Goal: Transaction & Acquisition: Purchase product/service

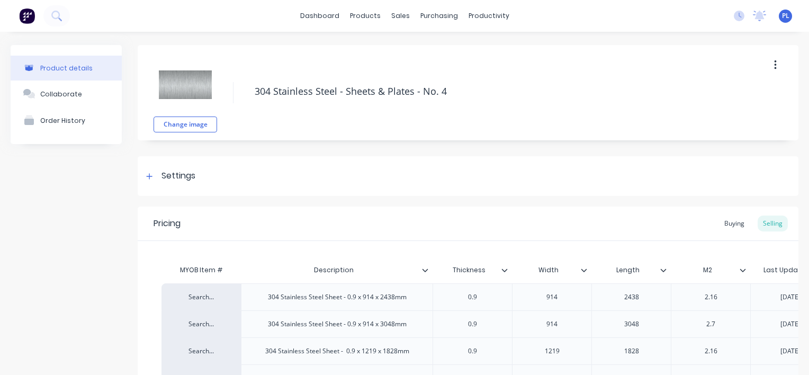
type textarea "x"
click at [412, 49] on link "Sales Orders" at bounding box center [452, 50] width 140 height 21
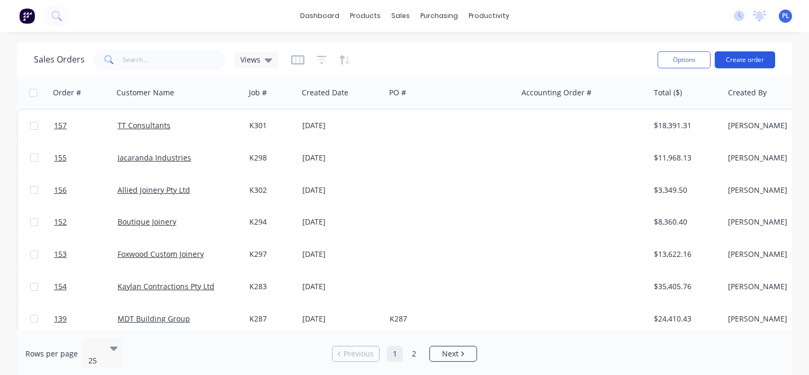
click at [738, 59] on button "Create order" at bounding box center [745, 59] width 60 height 17
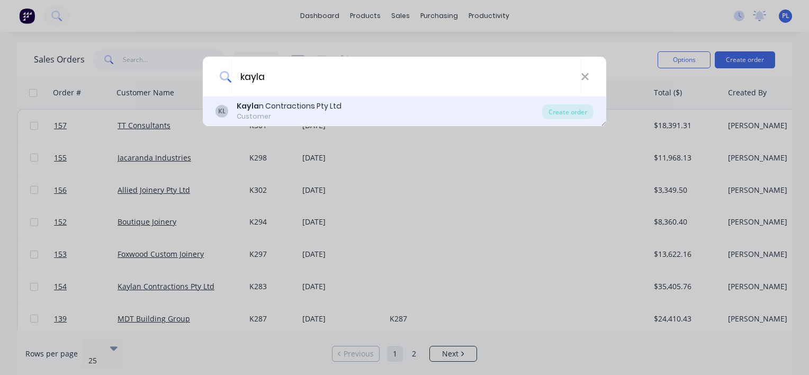
type input "kayla"
click at [283, 108] on div "Kayla n Contractions Pty Ltd" at bounding box center [289, 106] width 105 height 11
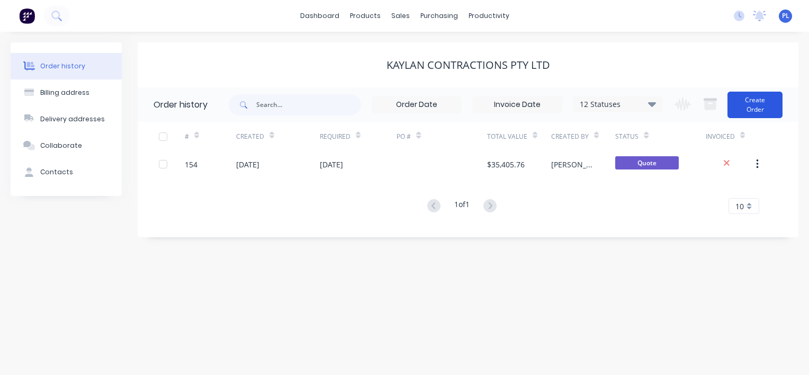
click at [758, 102] on button "Create Order" at bounding box center [754, 105] width 55 height 26
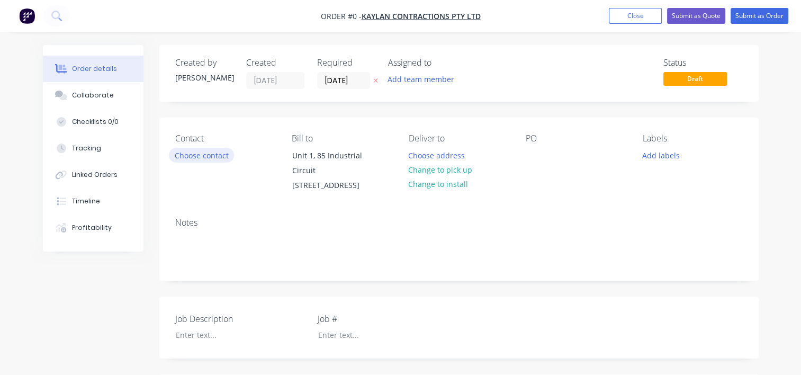
click at [207, 155] on button "Choose contact" at bounding box center [201, 155] width 65 height 14
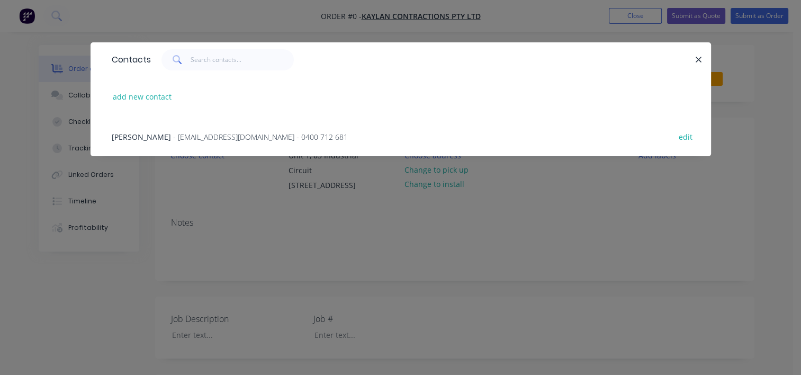
click at [184, 135] on span "- [EMAIL_ADDRESS][DOMAIN_NAME] - 0400 712 681" at bounding box center [260, 137] width 175 height 10
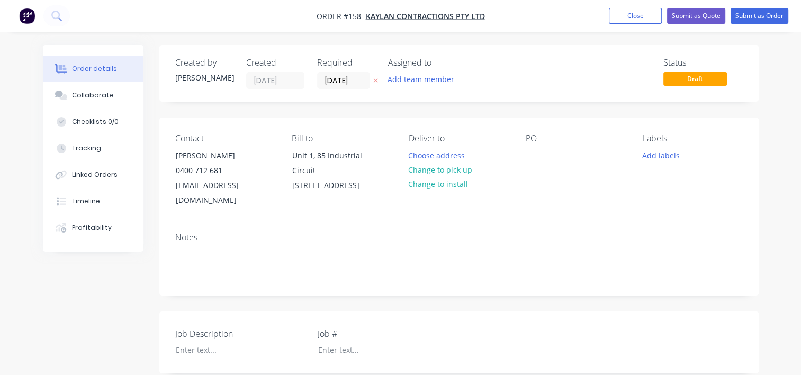
click at [558, 184] on div "PO" at bounding box center [576, 170] width 100 height 75
click at [423, 170] on button "Change to pick up" at bounding box center [440, 169] width 75 height 14
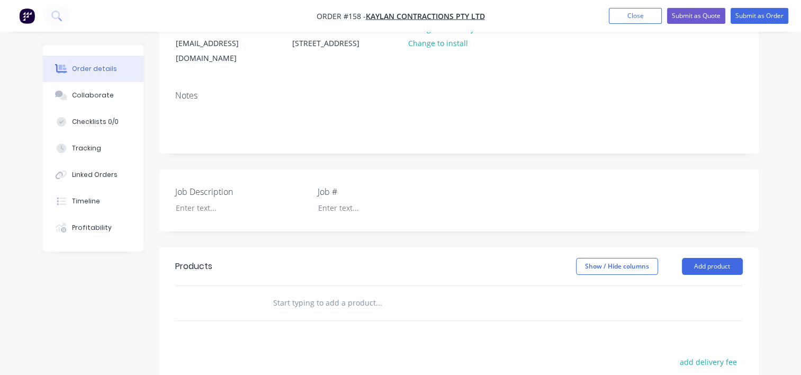
scroll to position [159, 0]
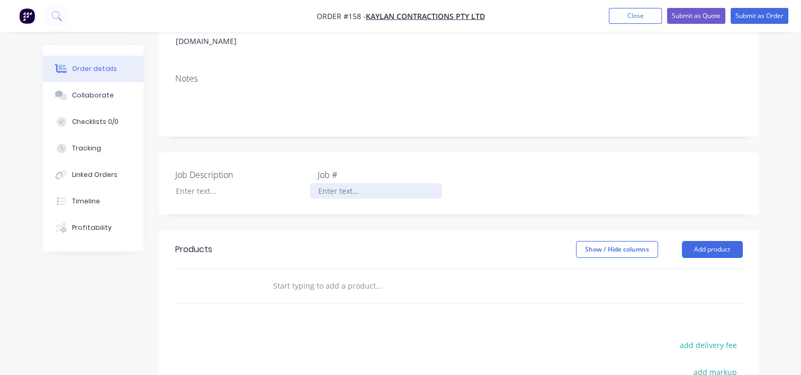
click at [361, 196] on div at bounding box center [376, 190] width 132 height 15
click at [197, 185] on div at bounding box center [233, 190] width 132 height 15
click at [205, 193] on div at bounding box center [233, 190] width 132 height 15
paste div
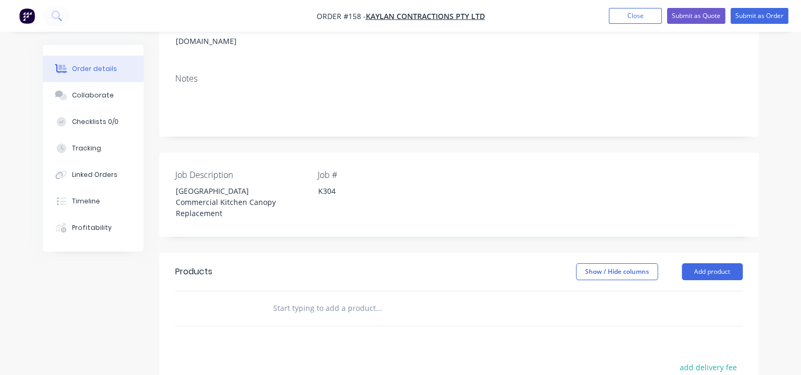
click at [354, 221] on div "Job # K304" at bounding box center [384, 194] width 132 height 52
click at [313, 280] on div "Show / Hide columns Add product" at bounding box center [518, 271] width 447 height 17
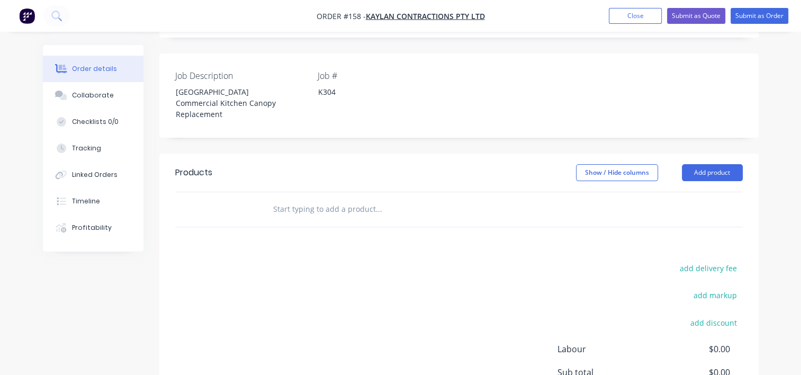
scroll to position [212, 0]
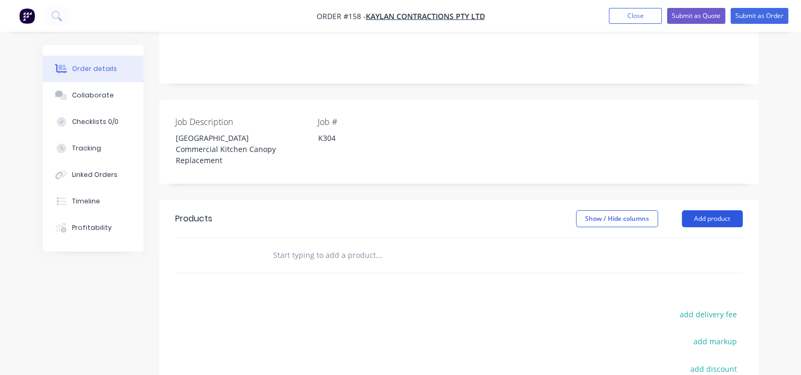
click at [707, 225] on button "Add product" at bounding box center [712, 218] width 61 height 17
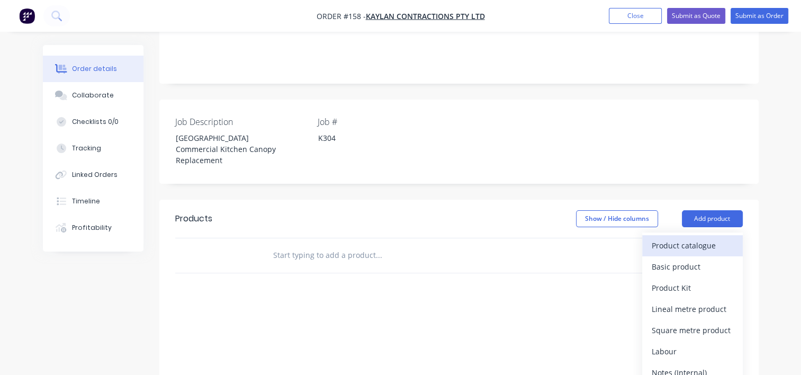
click at [676, 253] on div "Product catalogue" at bounding box center [693, 245] width 82 height 15
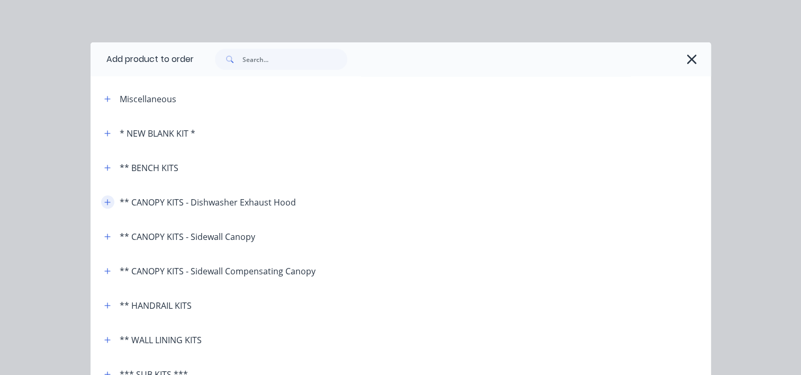
click at [101, 203] on button "button" at bounding box center [107, 201] width 13 height 13
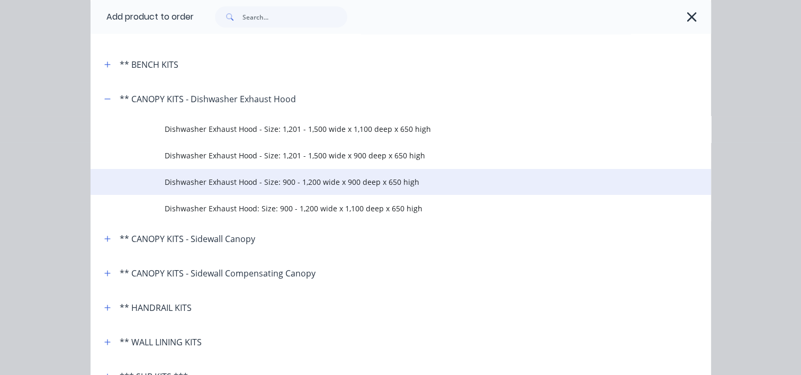
scroll to position [159, 0]
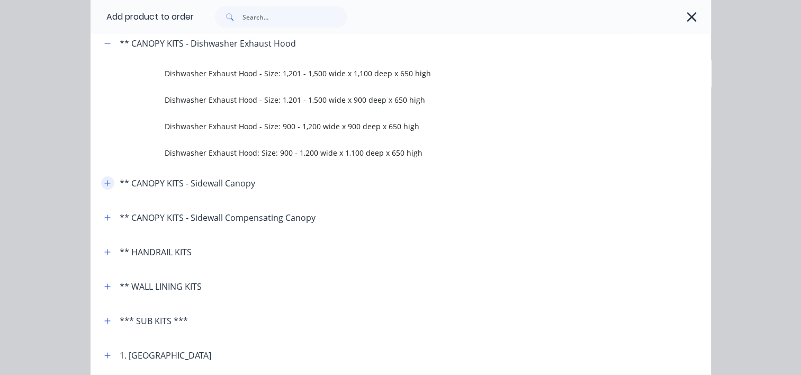
click at [105, 184] on icon "button" at bounding box center [107, 182] width 6 height 7
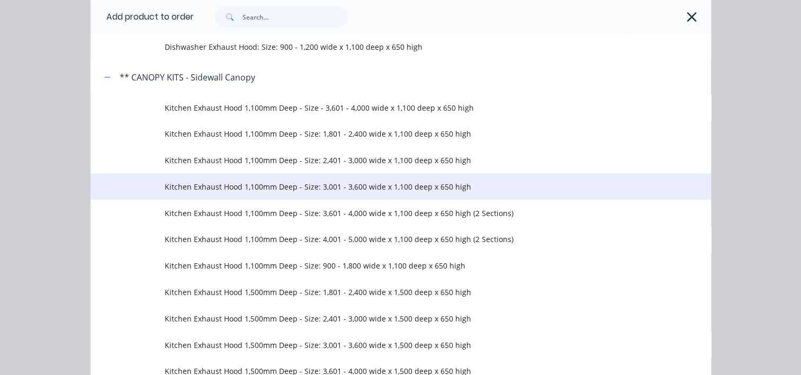
scroll to position [318, 0]
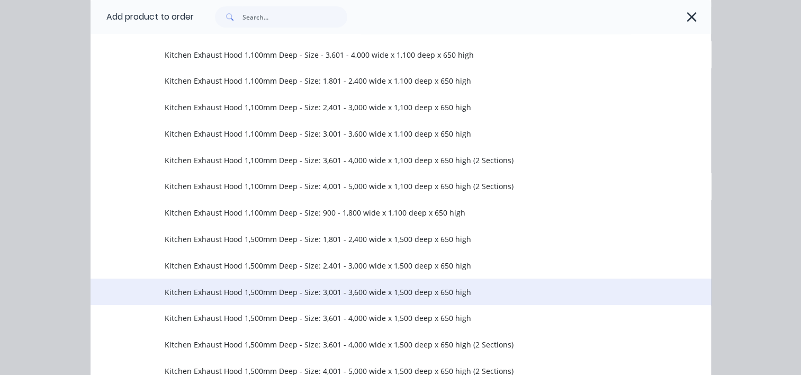
click at [176, 290] on span "Kitchen Exhaust Hood 1,500mm Deep - Size: 3,001 - 3,600 wide x 1,500 deep x 650…" at bounding box center [383, 291] width 437 height 11
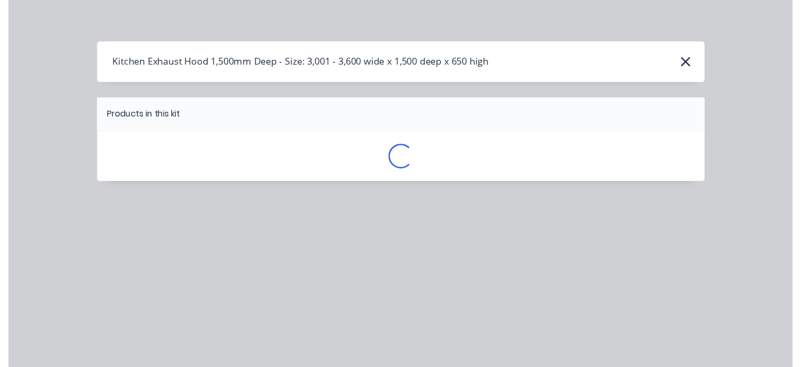
scroll to position [0, 0]
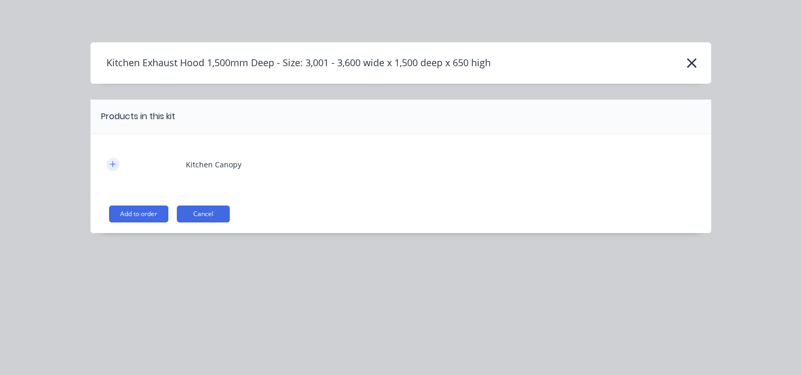
click at [113, 166] on icon "button" at bounding box center [113, 163] width 6 height 7
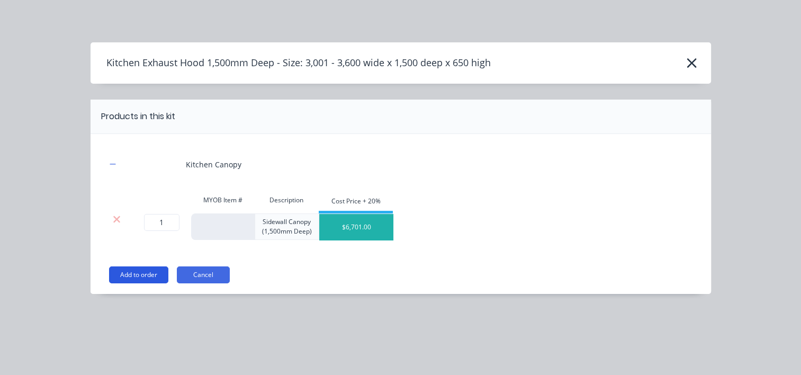
click at [135, 273] on button "Add to order" at bounding box center [138, 274] width 59 height 17
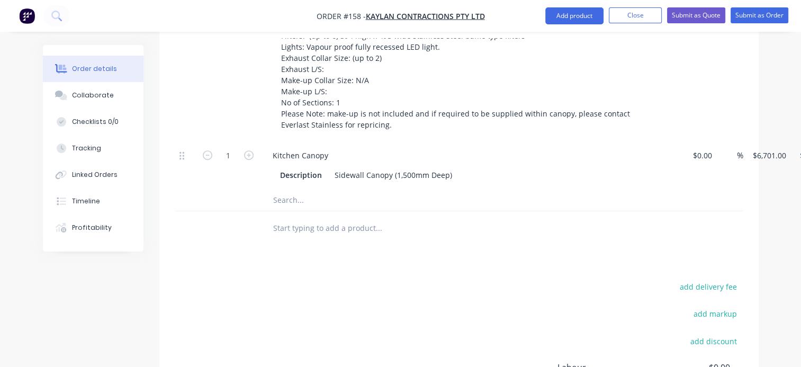
scroll to position [422, 0]
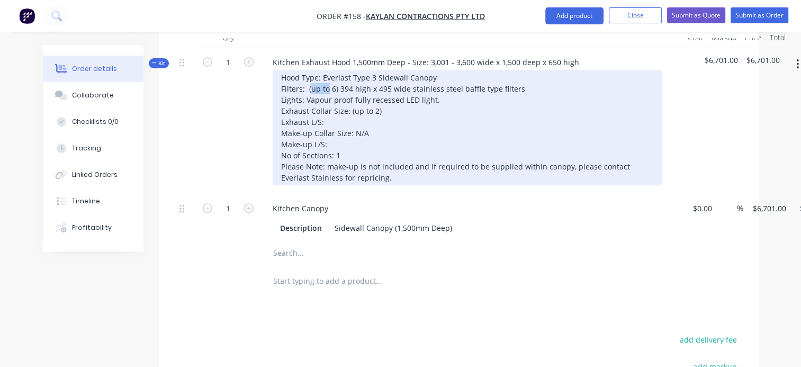
drag, startPoint x: 309, startPoint y: 100, endPoint x: 328, endPoint y: 100, distance: 19.6
click at [328, 100] on div "Hood Type: Everlast Type 3 Sidewall Canopy Filters: (up to 6) 394 high x 495 wi…" at bounding box center [468, 127] width 390 height 115
drag, startPoint x: 350, startPoint y: 121, endPoint x: 368, endPoint y: 122, distance: 18.6
click at [368, 122] on div "Hood Type: Everlast Type 3 Sidewall Canopy Filters: ( 6) 394 high x 495 wide st…" at bounding box center [468, 127] width 390 height 115
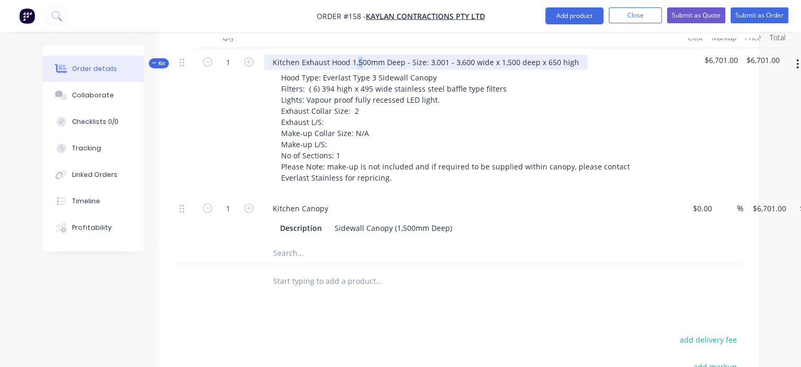
click at [360, 69] on div "Kitchen Exhaust Hood 1,500mm Deep - Size: 3,001 - 3,600 wide x 1,500 deep x 650…" at bounding box center [425, 62] width 323 height 15
drag, startPoint x: 430, startPoint y: 70, endPoint x: 451, endPoint y: 70, distance: 20.6
click at [451, 70] on div "Kitchen Exhaust Hood 1,400mm Deep - Size: 3,001 - 3,600 wide x 1,500 deep x 650…" at bounding box center [425, 62] width 323 height 15
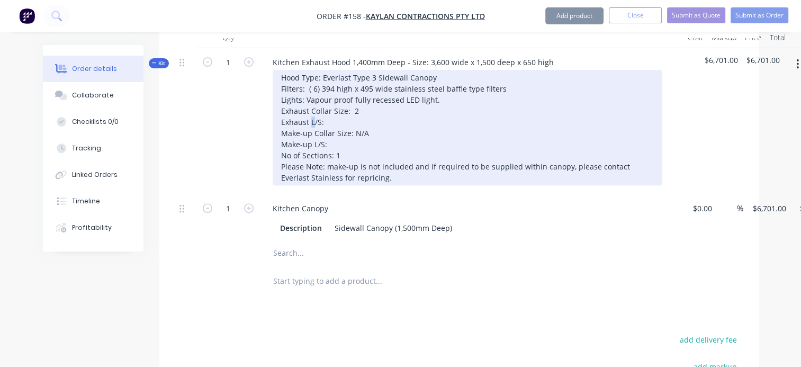
click at [314, 132] on div "Hood Type: Everlast Type 3 Sidewall Canopy Filters: ( 6) 394 high x 495 wide st…" at bounding box center [468, 127] width 390 height 115
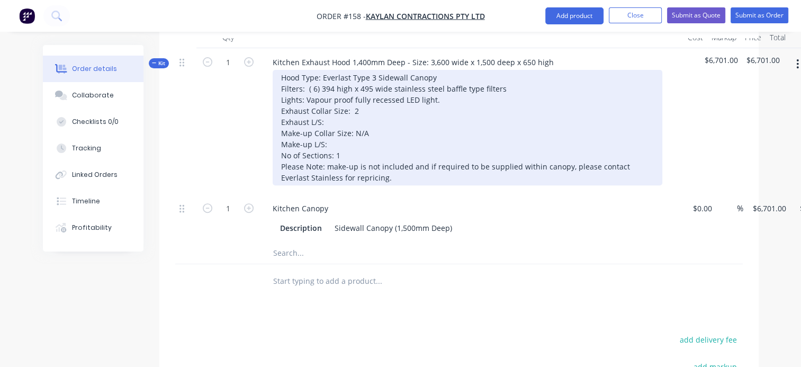
click at [329, 131] on div "Hood Type: Everlast Type 3 Sidewall Canopy Filters: ( 6) 394 high x 495 wide st…" at bounding box center [468, 127] width 390 height 115
click at [346, 153] on div "Hood Type: Everlast Type 3 Sidewall Canopy Filters: ( 6) 394 high x 495 wide st…" at bounding box center [468, 127] width 390 height 115
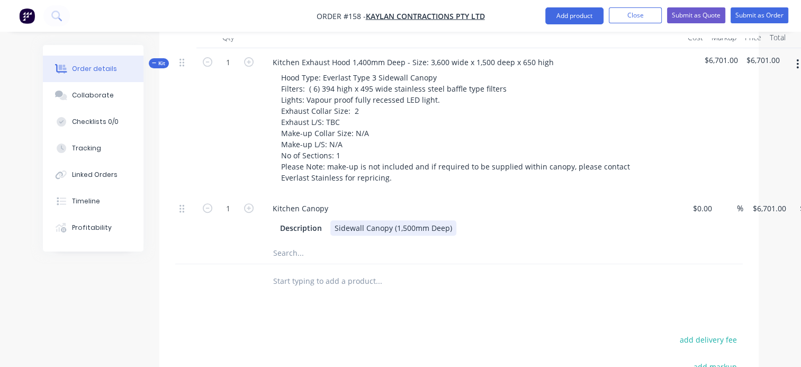
click at [542, 236] on div "Description Sidewall Canopy (1,500mm Deep)" at bounding box center [469, 227] width 387 height 15
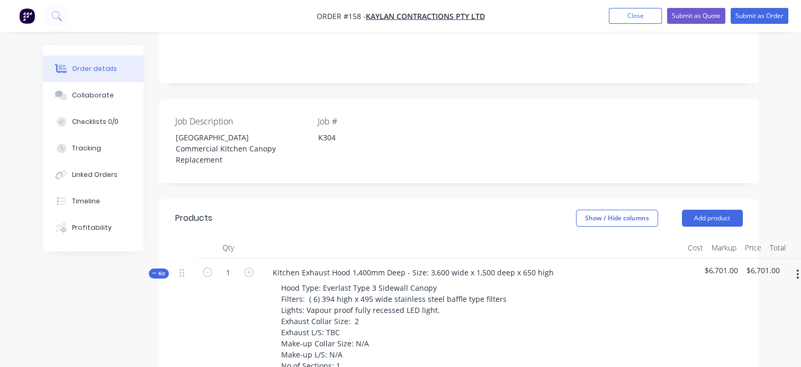
scroll to position [265, 0]
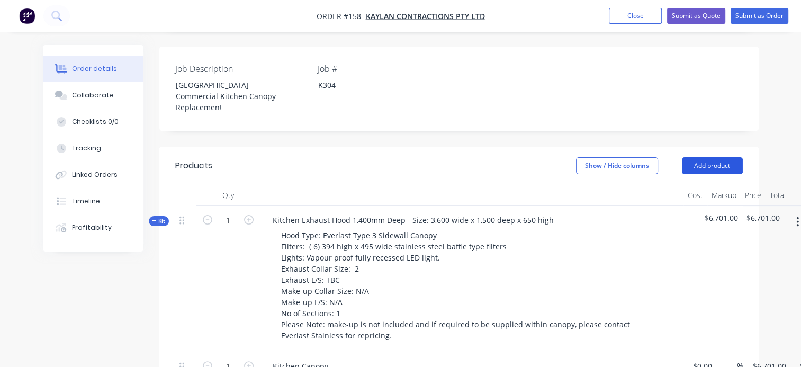
click at [709, 174] on button "Add product" at bounding box center [712, 165] width 61 height 17
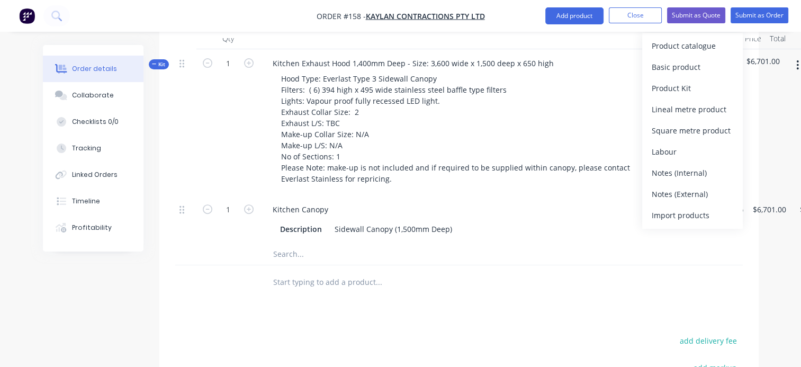
scroll to position [423, 0]
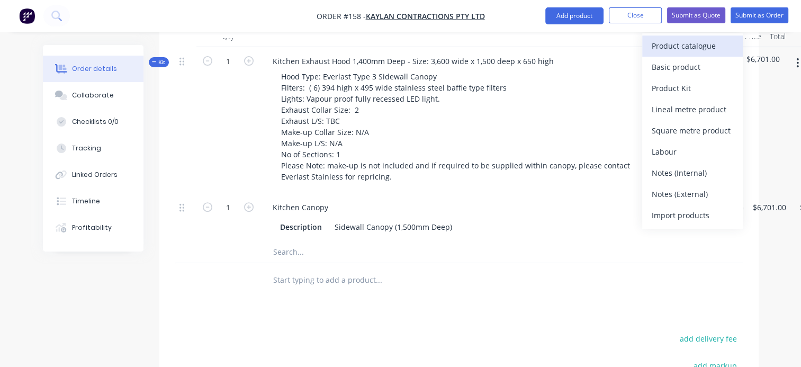
click at [680, 46] on div "Product catalogue" at bounding box center [693, 46] width 82 height 15
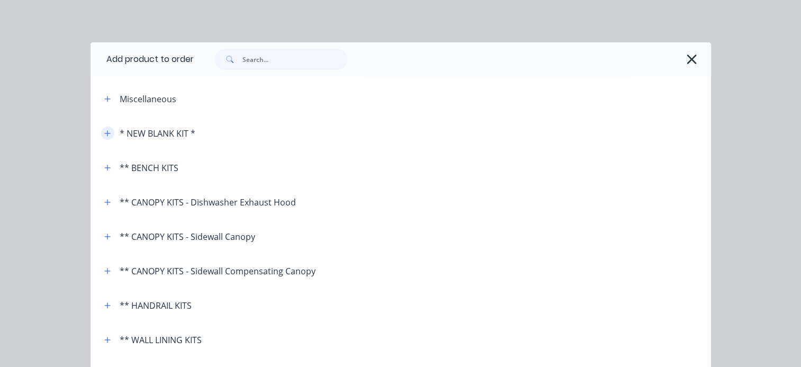
click at [104, 132] on icon "button" at bounding box center [107, 133] width 6 height 7
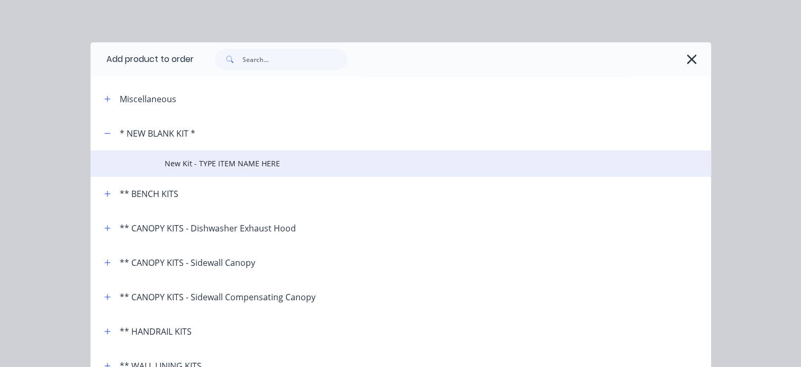
click at [166, 163] on span "New Kit - TYPE ITEM NAME HERE" at bounding box center [383, 163] width 437 height 11
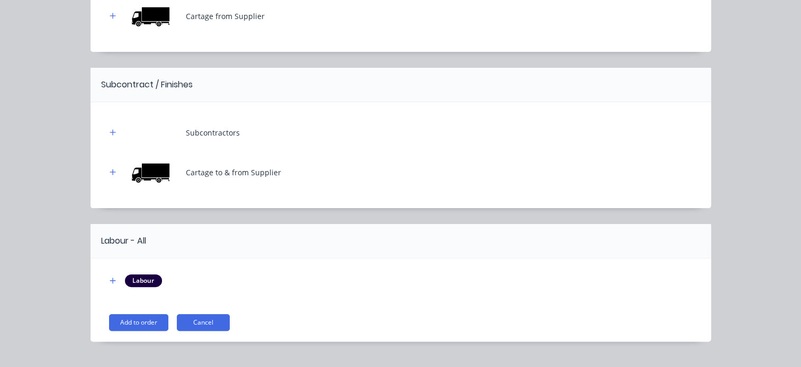
scroll to position [285, 0]
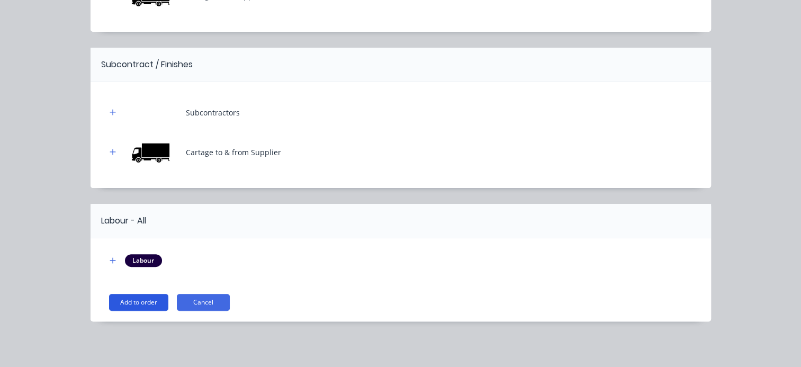
click at [129, 300] on button "Add to order" at bounding box center [138, 302] width 59 height 17
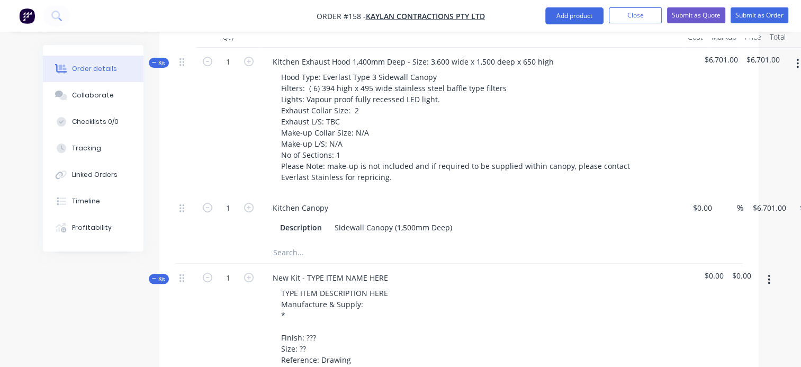
scroll to position [423, 0]
click at [156, 65] on icon "button" at bounding box center [154, 61] width 5 height 5
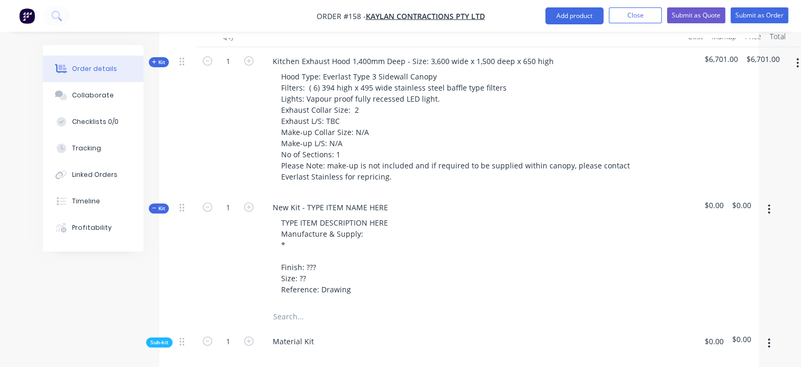
click at [152, 64] on icon "button" at bounding box center [154, 62] width 4 height 4
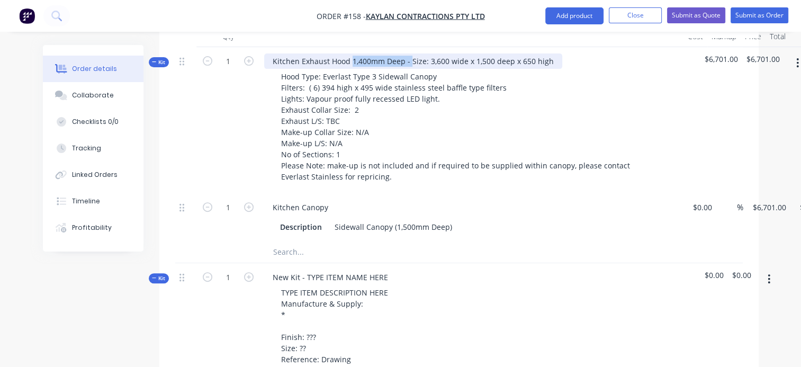
drag, startPoint x: 350, startPoint y: 69, endPoint x: 410, endPoint y: 72, distance: 60.4
click at [410, 69] on div "Kitchen Exhaust Hood 1,400mm Deep - Size: 3,600 wide x 1,500 deep x 650 high" at bounding box center [413, 60] width 298 height 15
click at [422, 69] on div "Kitchen Exhaust Hood Size: 3,600 wide x 1,500 deep x 650 high" at bounding box center [383, 60] width 238 height 15
drag, startPoint x: 351, startPoint y: 68, endPoint x: 492, endPoint y: 70, distance: 140.8
click at [493, 69] on div "Kitchen Exhaust Hood Size: 3,600 wide x 1,400 deep x 650 high" at bounding box center [383, 60] width 238 height 15
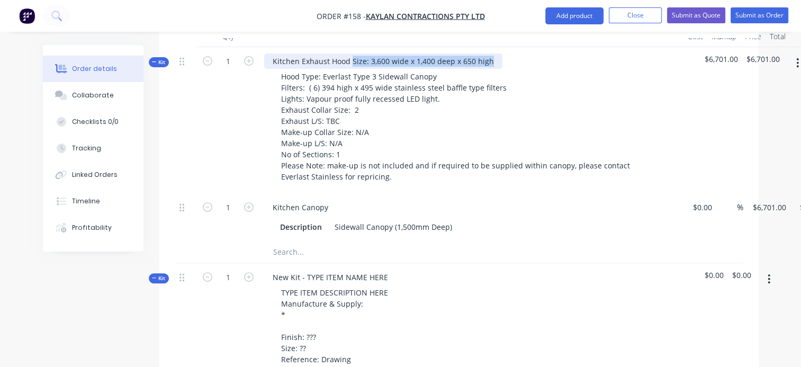
copy div "Size: 3,600 wide x 1,400 deep x 650 high"
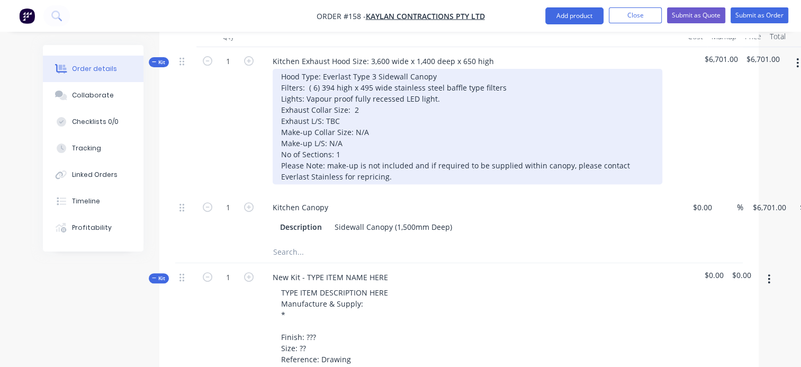
click at [356, 163] on div "Hood Type: Everlast Type 3 Sidewall Canopy Filters: ( 6) 394 high x 495 wide st…" at bounding box center [468, 126] width 390 height 115
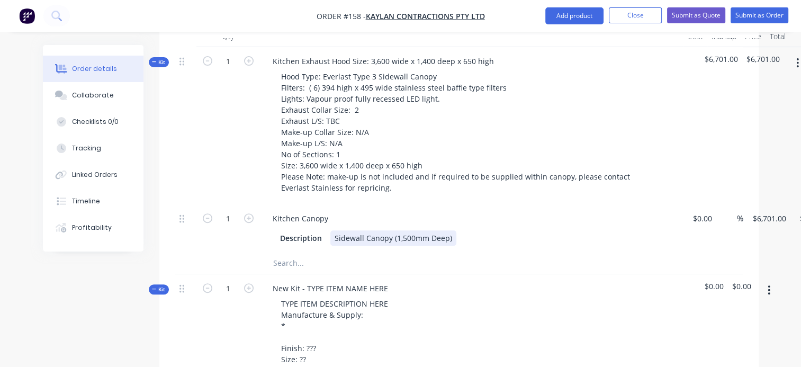
click at [465, 237] on div "Kitchen Canopy Description Sidewall Canopy (1,500mm Deep)" at bounding box center [471, 228] width 423 height 48
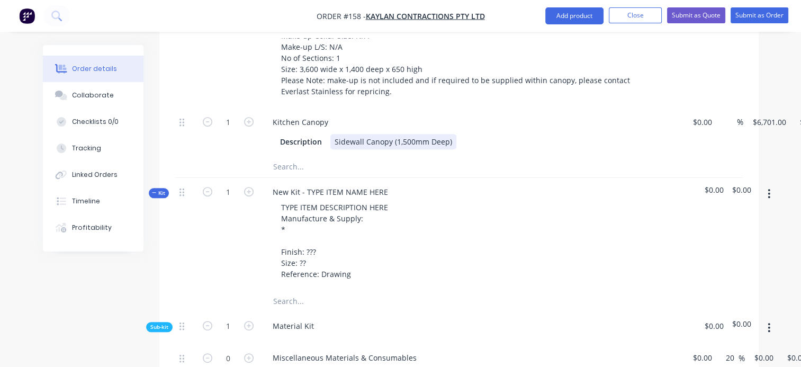
scroll to position [529, 0]
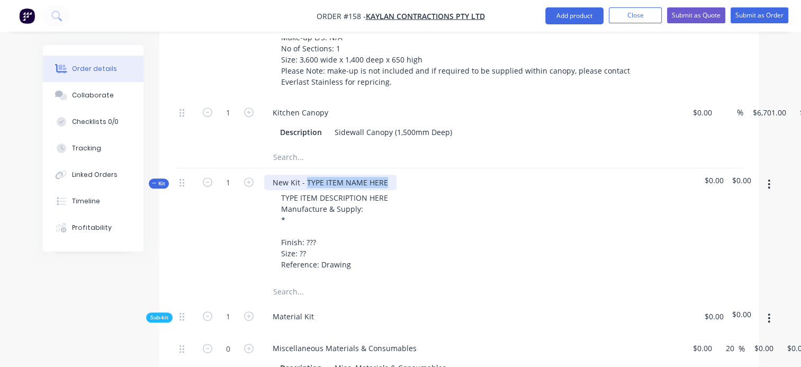
drag, startPoint x: 305, startPoint y: 192, endPoint x: 392, endPoint y: 193, distance: 86.8
click at [392, 190] on div "New Kit - TYPE ITEM NAME HERE" at bounding box center [330, 182] width 132 height 15
drag, startPoint x: 275, startPoint y: 192, endPoint x: 389, endPoint y: 194, distance: 113.8
click at [389, 190] on div "New Kit - TYPE ITEM NAME HERE" at bounding box center [330, 182] width 132 height 15
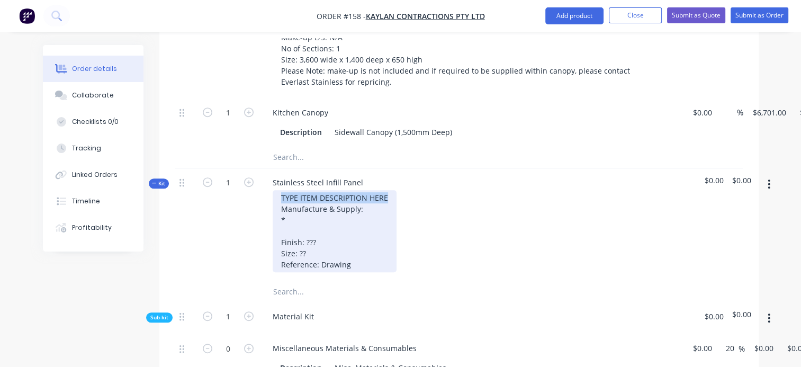
drag, startPoint x: 279, startPoint y: 206, endPoint x: 415, endPoint y: 206, distance: 135.5
click at [415, 206] on div "TYPE ITEM DESCRIPTION HERE Manufacture & Supply: * Finish: ??? Size: ?? Referen…" at bounding box center [471, 231] width 415 height 82
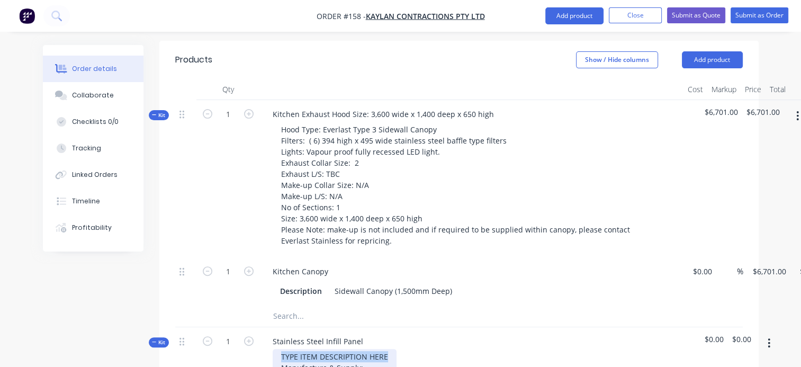
scroll to position [476, 0]
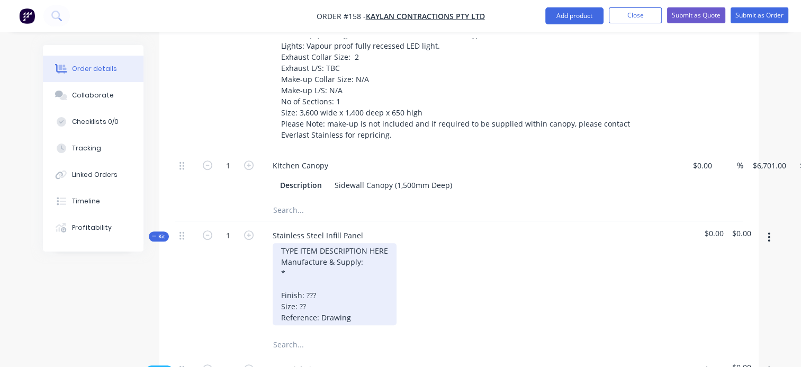
click at [369, 285] on div "TYPE ITEM DESCRIPTION HERE Manufacture & Supply: * Finish: ??? Size: ?? Referen…" at bounding box center [335, 284] width 124 height 82
drag, startPoint x: 279, startPoint y: 261, endPoint x: 398, endPoint y: 280, distance: 120.1
click at [367, 271] on div "TYPE ITEM DESCRIPTION HERE Manufacture & Supply: * Finish: ??? Size: ?? Referen…" at bounding box center [335, 284] width 124 height 82
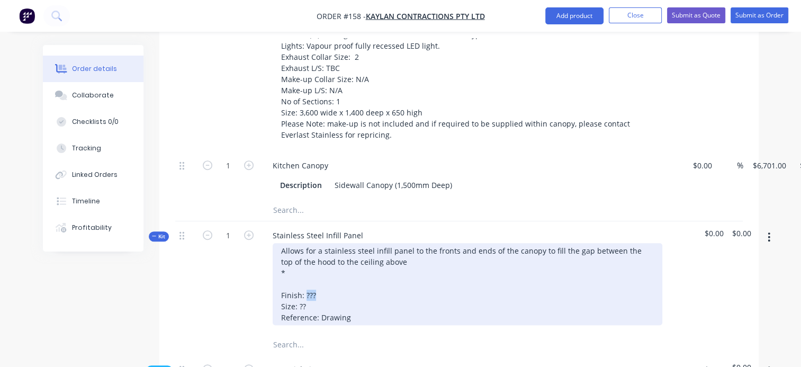
drag, startPoint x: 304, startPoint y: 306, endPoint x: 352, endPoint y: 307, distance: 47.6
click at [323, 305] on div "Allows for a stainless steel infill panel to the fronts and ends of the canopy …" at bounding box center [468, 284] width 390 height 82
click at [384, 277] on div "Allows for a stainless steel infill panel to the fronts and ends of the canopy …" at bounding box center [468, 284] width 390 height 82
click at [383, 273] on div "Allows for a stainless-steel infill panel to the fronts and ends of the canopy …" at bounding box center [468, 284] width 390 height 82
click at [338, 273] on div "Allows for a stainless-steel infill panel to the fronts and ends of the canopy …" at bounding box center [468, 284] width 390 height 82
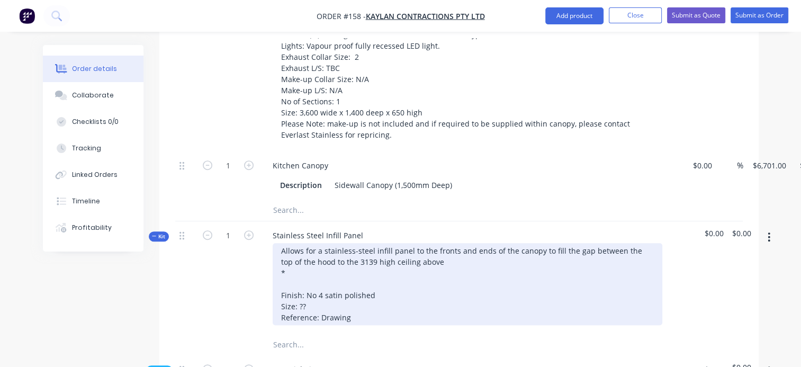
click at [423, 273] on div "Allows for a stainless-steel infill panel to the fronts and ends of the canopy …" at bounding box center [468, 284] width 390 height 82
click at [381, 306] on div "Allows for a stainless-steel infill panel to the fronts and ends of the canopy …" at bounding box center [468, 284] width 390 height 82
drag, startPoint x: 316, startPoint y: 303, endPoint x: 326, endPoint y: 314, distance: 15.0
drag, startPoint x: 299, startPoint y: 314, endPoint x: 306, endPoint y: 313, distance: 7.5
click at [306, 313] on div "Allows for a stainless-steel infill panel to the fronts and ends of the canopy …" at bounding box center [468, 284] width 390 height 82
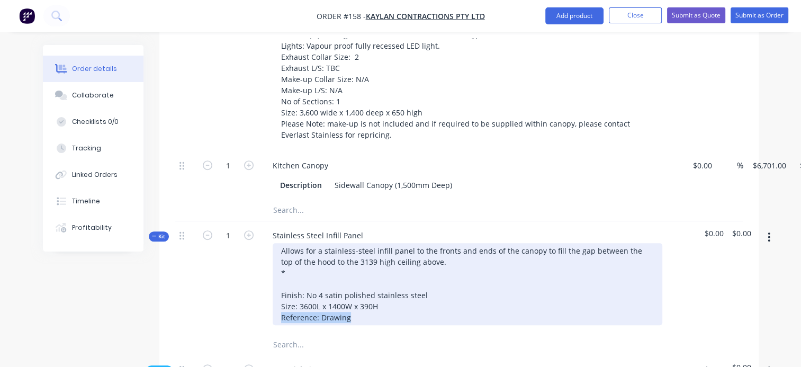
drag, startPoint x: 356, startPoint y: 328, endPoint x: 276, endPoint y: 331, distance: 79.5
click at [276, 325] on div "Allows for a stainless-steel infill panel to the fronts and ends of the canopy …" at bounding box center [468, 284] width 390 height 82
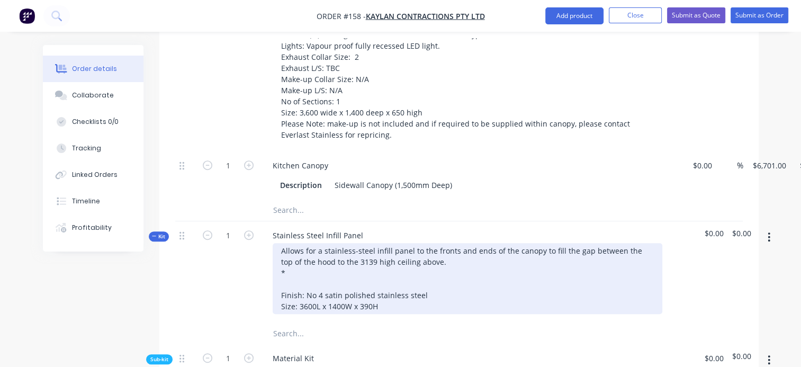
click at [294, 289] on div "Allows for a stainless-steel infill panel to the fronts and ends of the canopy …" at bounding box center [468, 278] width 390 height 71
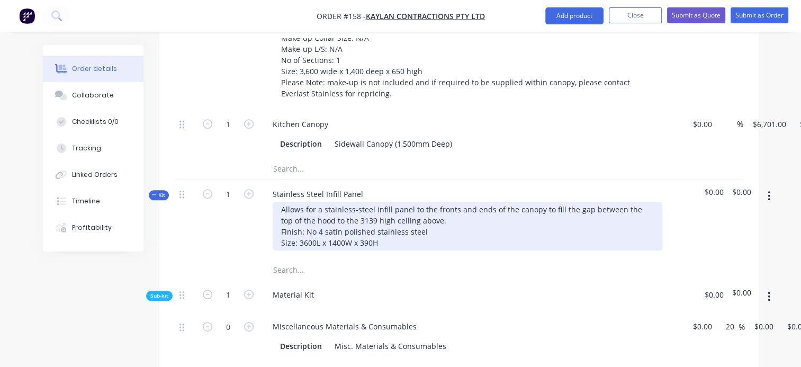
scroll to position [529, 0]
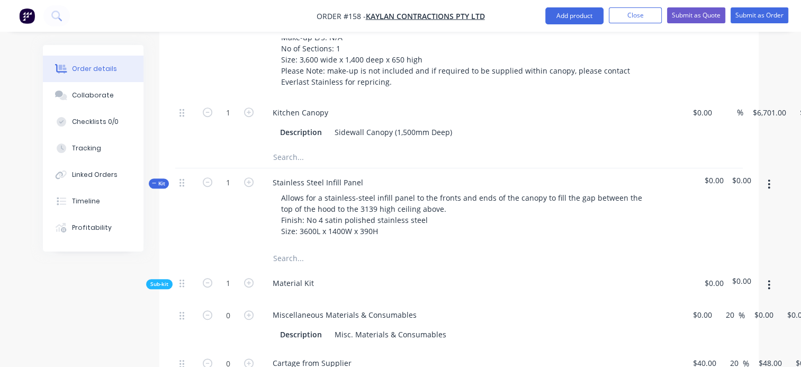
click at [395, 299] on div "Material Kit" at bounding box center [471, 285] width 423 height 32
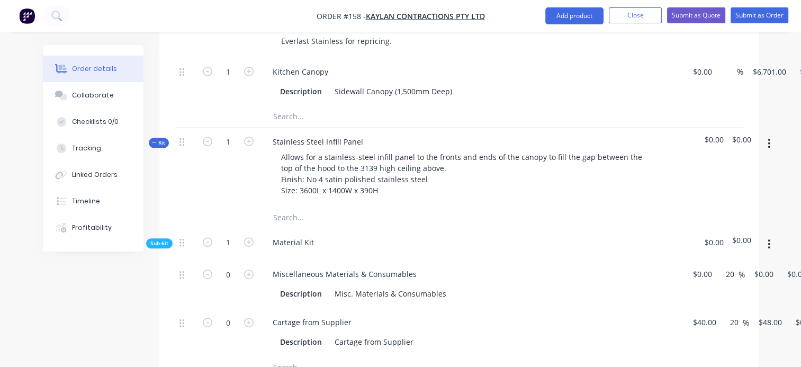
scroll to position [582, 0]
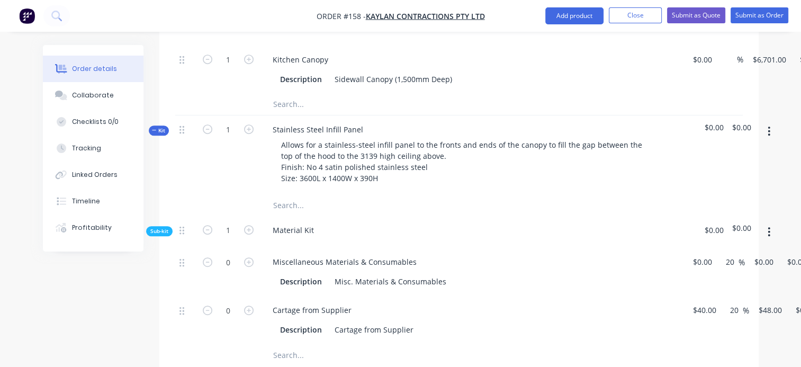
click at [767, 238] on icon "button" at bounding box center [768, 232] width 3 height 12
click at [726, 267] on div "Add product to kit" at bounding box center [732, 259] width 82 height 15
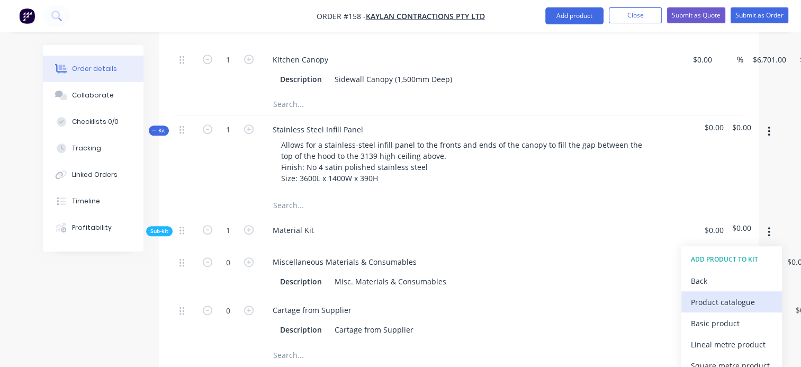
click at [733, 310] on div "Product catalogue" at bounding box center [732, 301] width 82 height 15
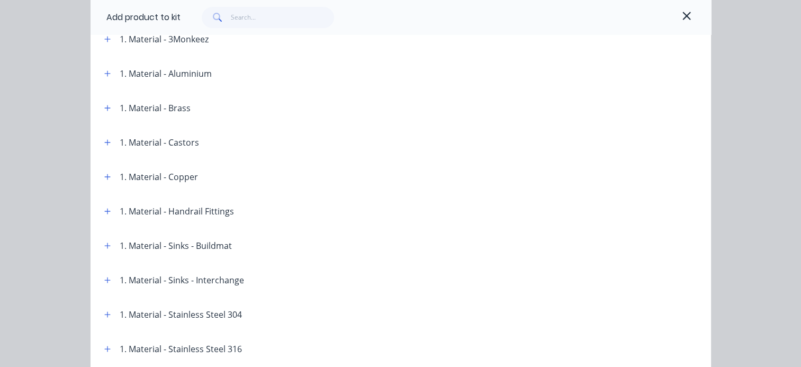
scroll to position [423, 0]
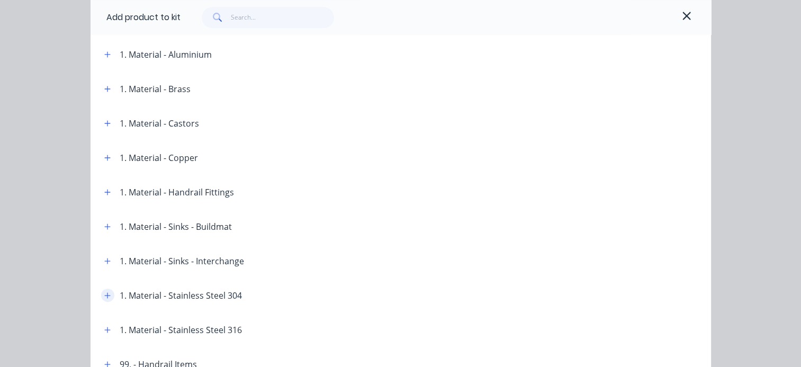
click at [101, 297] on button "button" at bounding box center [107, 294] width 13 height 13
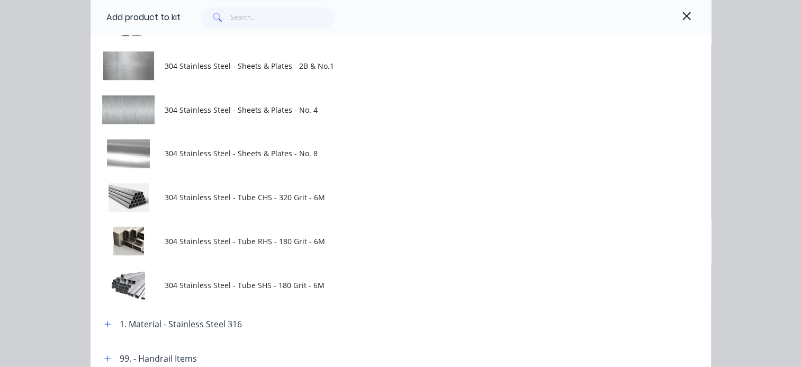
scroll to position [900, 0]
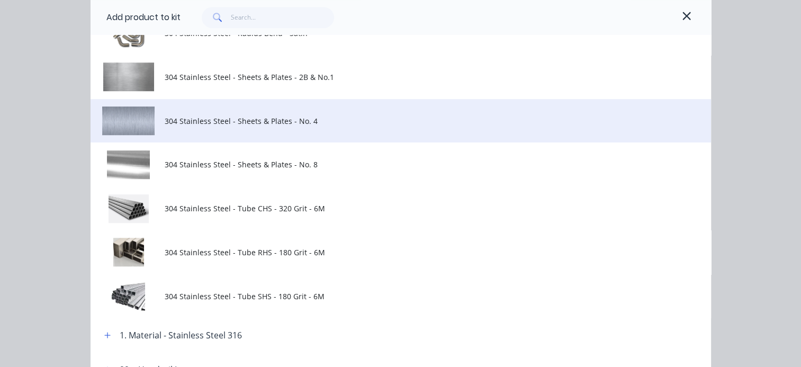
click at [131, 122] on td at bounding box center [128, 121] width 75 height 44
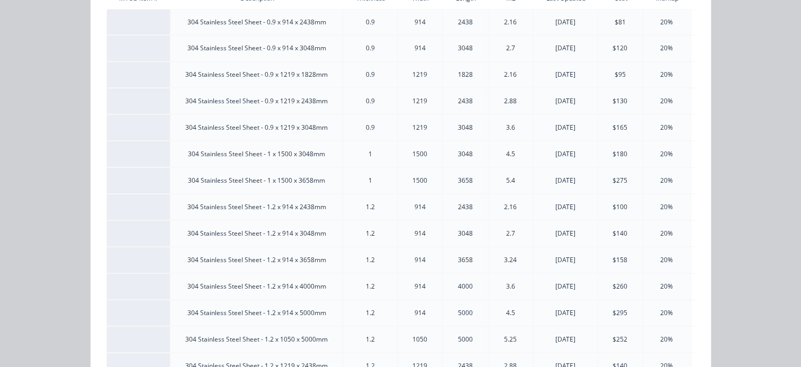
scroll to position [212, 0]
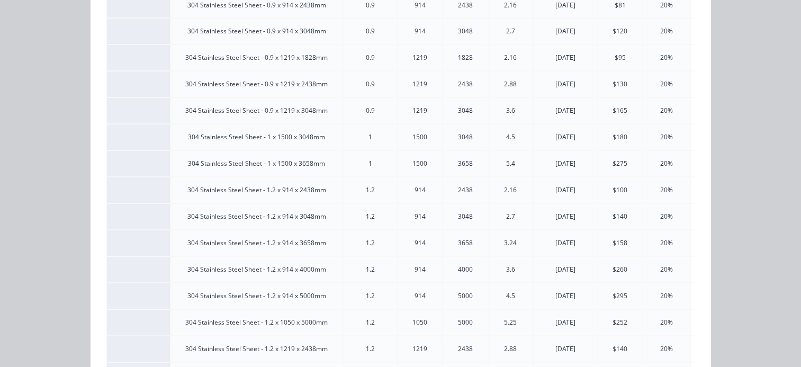
click at [616, 243] on div "$158" at bounding box center [620, 243] width 44 height 10
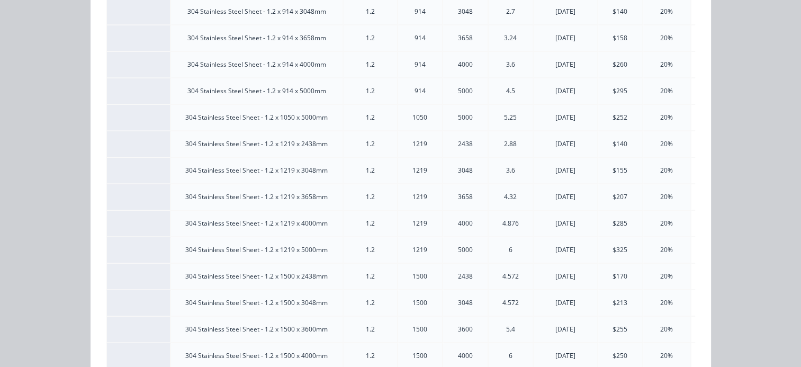
scroll to position [423, 0]
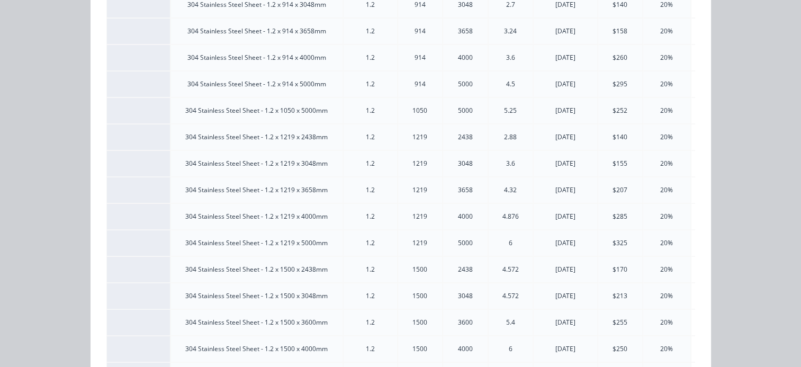
click at [663, 188] on div "20%" at bounding box center [666, 190] width 47 height 10
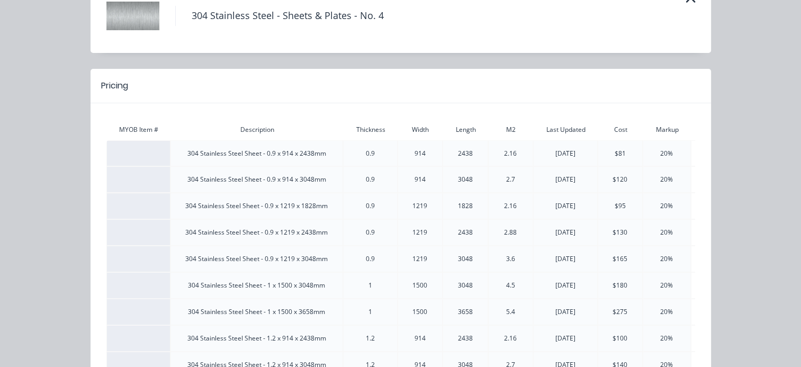
scroll to position [0, 0]
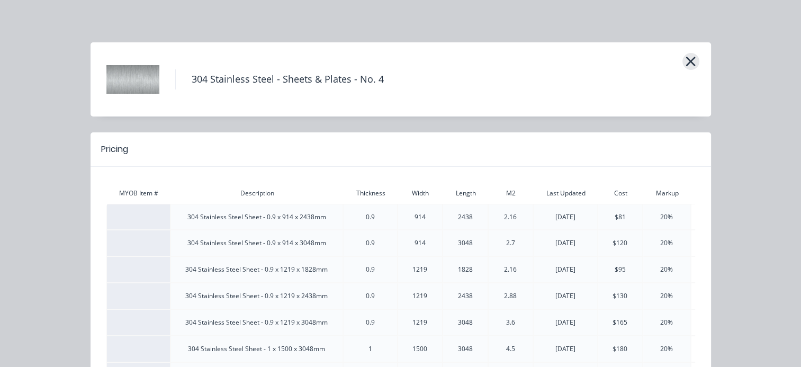
click at [686, 62] on icon "button" at bounding box center [691, 62] width 10 height 10
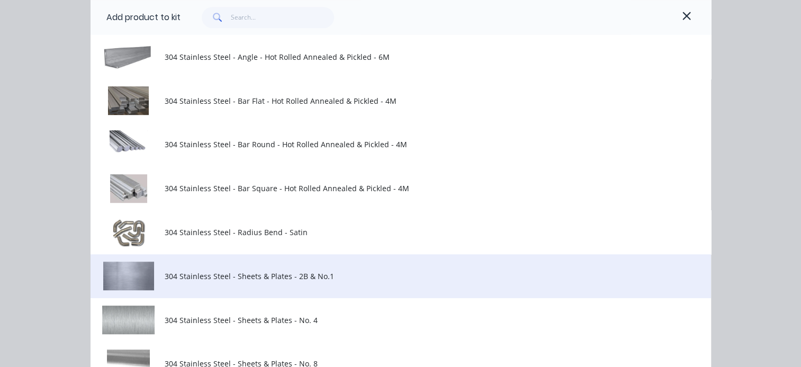
scroll to position [754, 0]
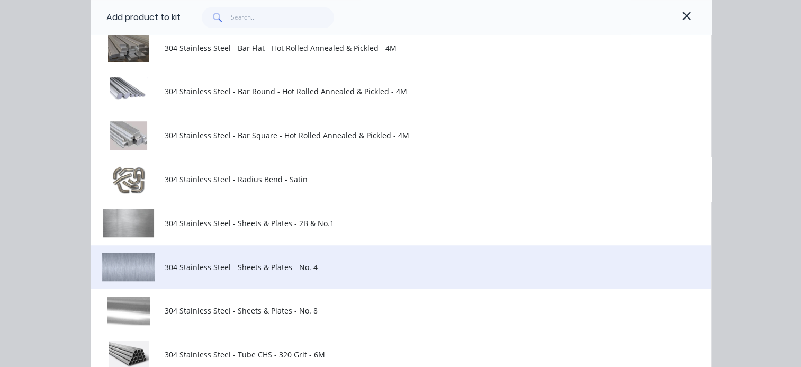
click at [121, 267] on td at bounding box center [128, 267] width 75 height 44
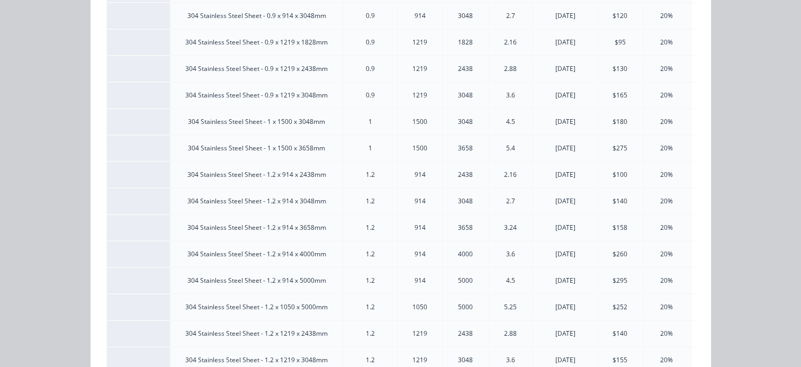
scroll to position [265, 0]
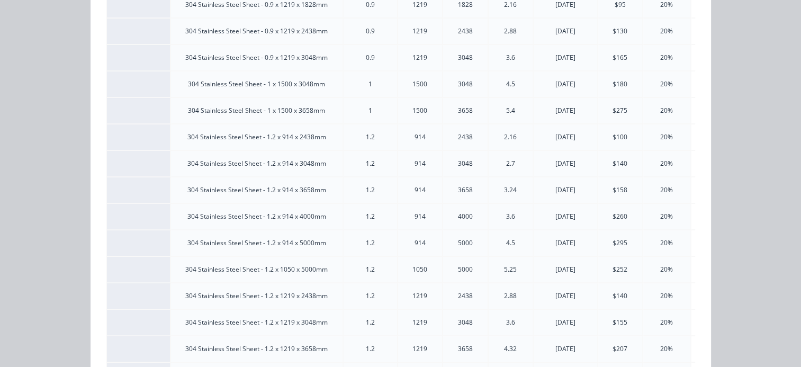
click at [213, 186] on div "304 Stainless Steel Sheet - 1.2 x 914 x 3658mm" at bounding box center [256, 190] width 171 height 10
click at [661, 192] on div "20%" at bounding box center [666, 190] width 47 height 10
drag, startPoint x: 661, startPoint y: 192, endPoint x: 614, endPoint y: 194, distance: 47.2
click at [614, 194] on div "$158" at bounding box center [620, 190] width 44 height 10
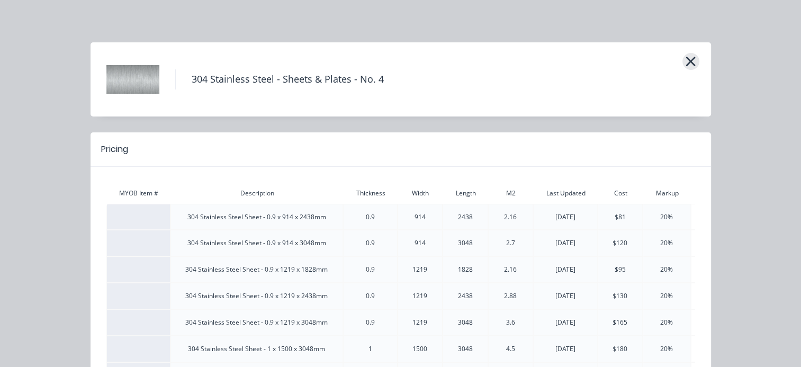
click at [689, 62] on icon "button" at bounding box center [690, 61] width 11 height 15
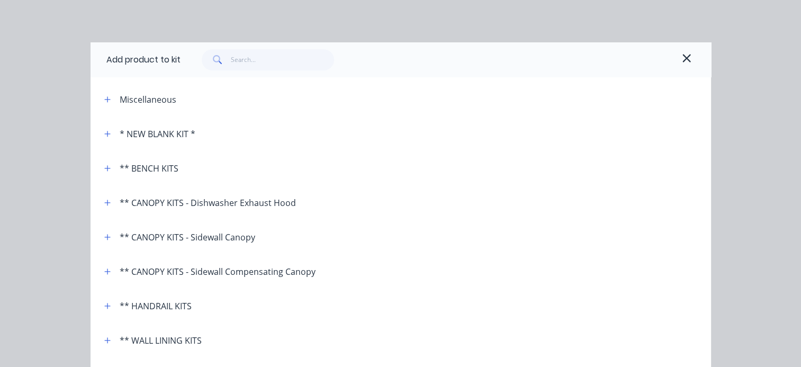
scroll to position [701, 0]
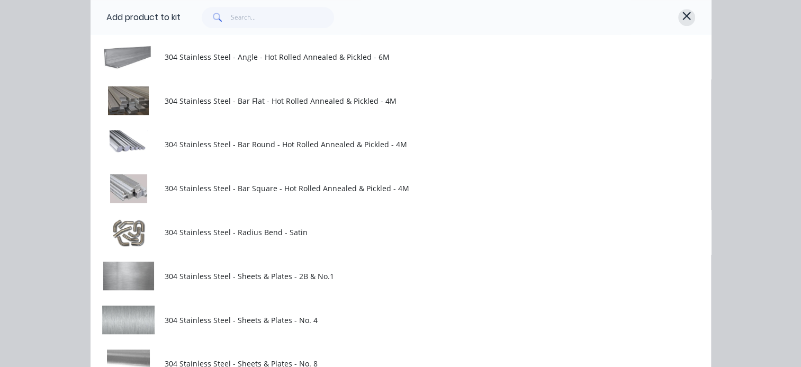
click at [683, 14] on icon "button" at bounding box center [686, 16] width 8 height 8
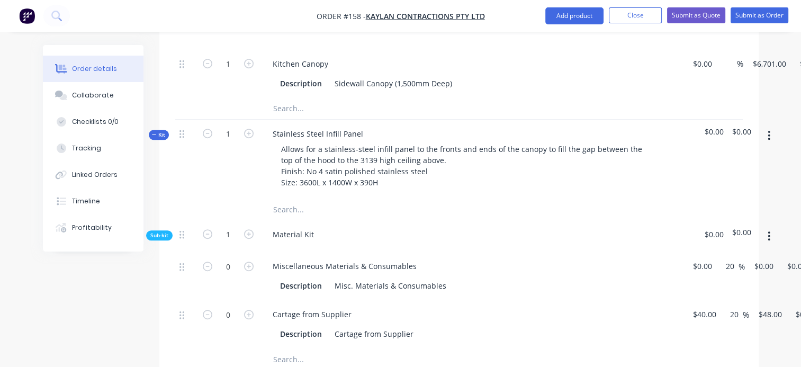
scroll to position [582, 0]
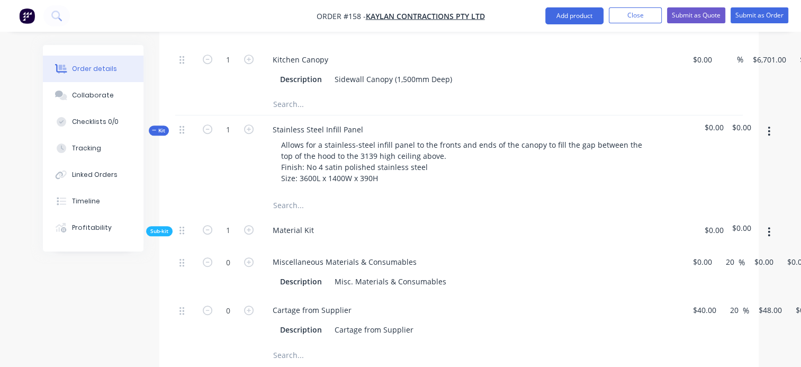
click at [767, 238] on icon "button" at bounding box center [768, 232] width 3 height 12
click at [717, 267] on div "Add product to kit" at bounding box center [732, 259] width 82 height 15
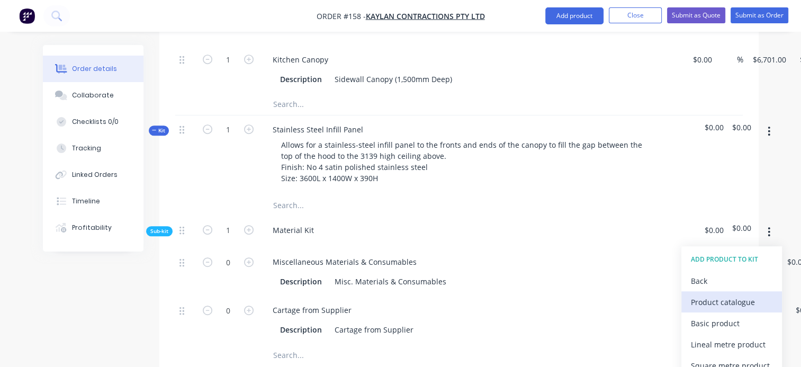
click at [709, 310] on div "Product catalogue" at bounding box center [732, 301] width 82 height 15
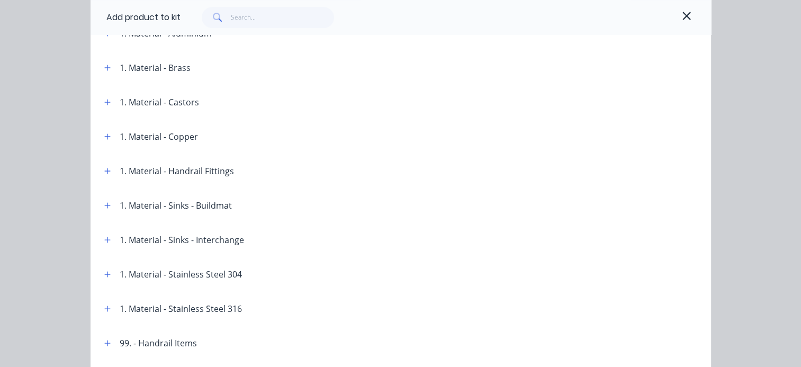
scroll to position [476, 0]
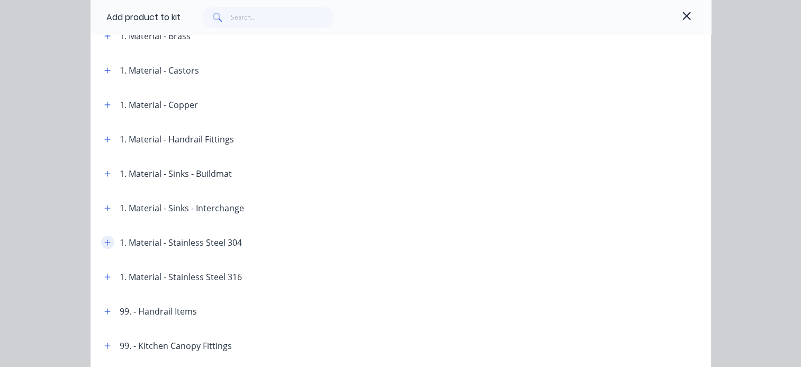
click at [104, 241] on icon "button" at bounding box center [107, 242] width 6 height 6
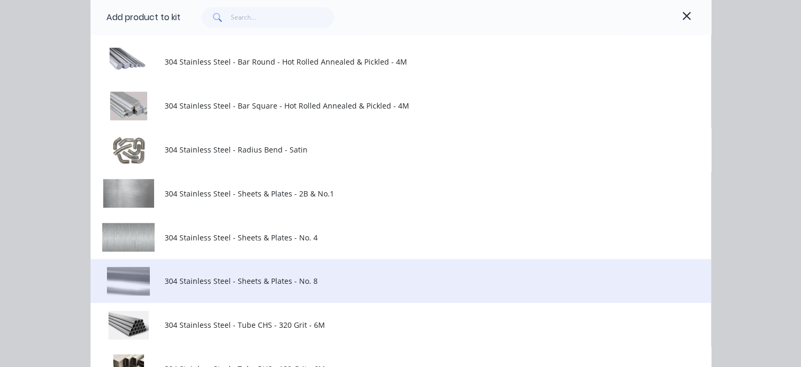
scroll to position [794, 0]
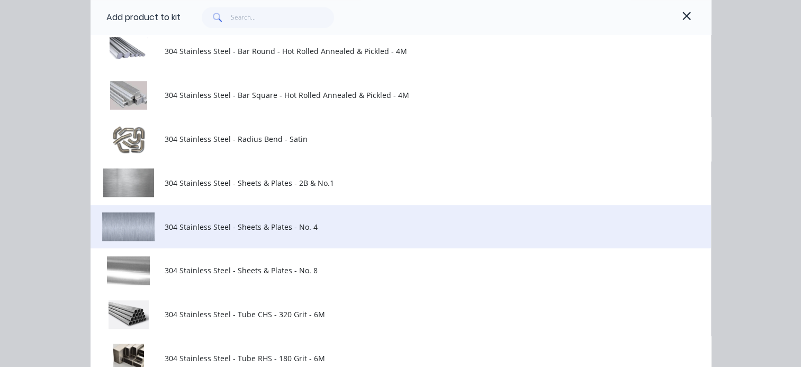
click at [197, 226] on span "304 Stainless Steel - Sheets & Plates - No. 4" at bounding box center [383, 226] width 437 height 11
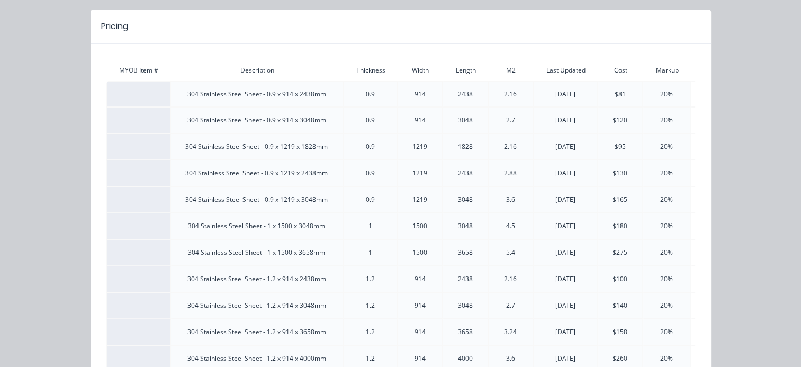
scroll to position [159, 0]
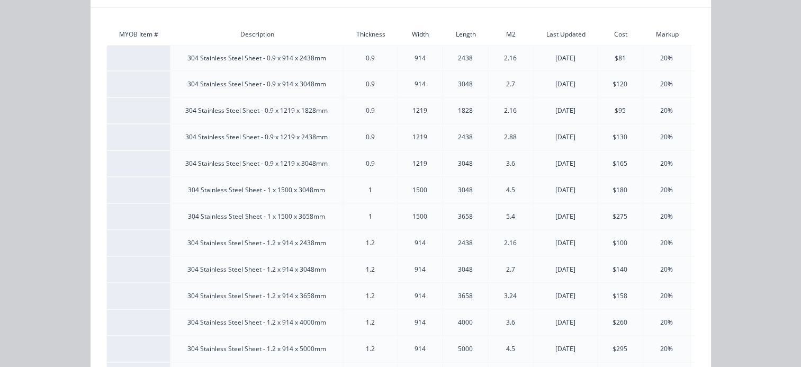
click at [614, 218] on div "$275" at bounding box center [620, 217] width 44 height 10
drag, startPoint x: 659, startPoint y: 218, endPoint x: 682, endPoint y: 218, distance: 22.8
click at [661, 218] on div "20%" at bounding box center [666, 217] width 47 height 10
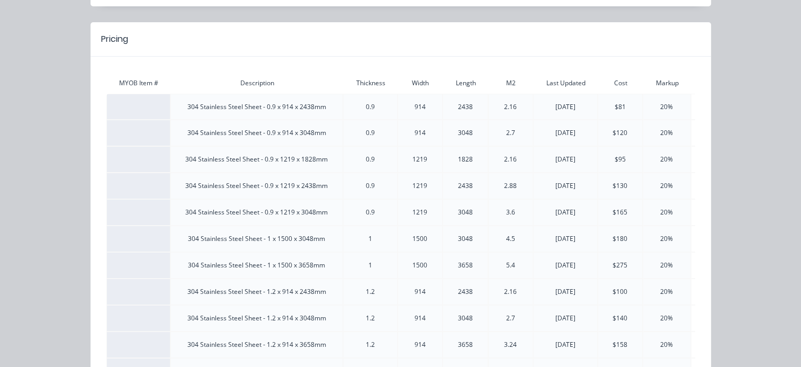
scroll to position [15, 0]
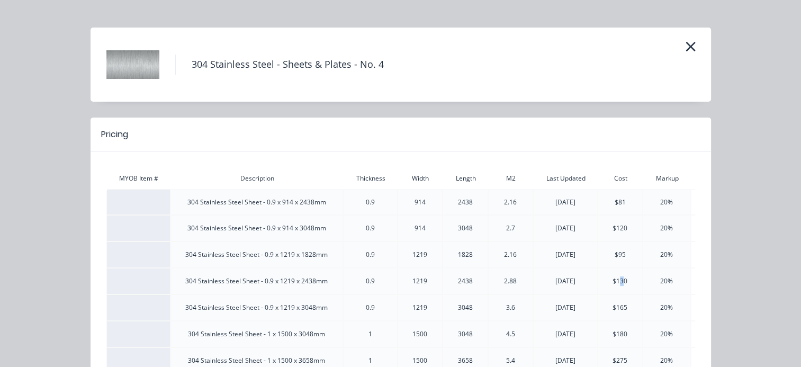
drag, startPoint x: 616, startPoint y: 281, endPoint x: 623, endPoint y: 281, distance: 7.4
click at [621, 281] on div "$130" at bounding box center [620, 281] width 44 height 10
click at [240, 136] on div at bounding box center [419, 134] width 583 height 13
click at [686, 46] on icon "button" at bounding box center [691, 47] width 10 height 10
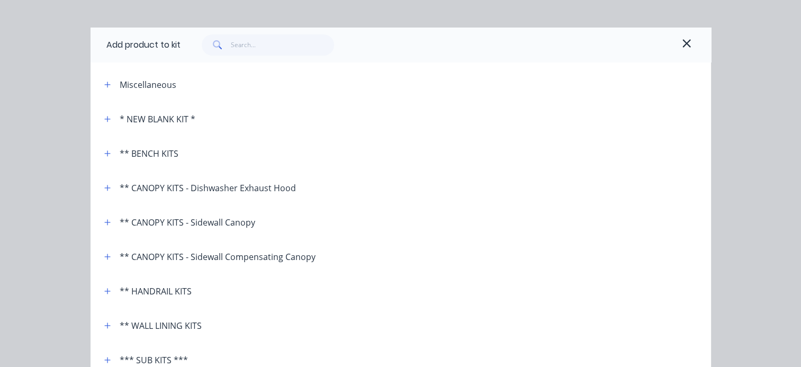
scroll to position [701, 0]
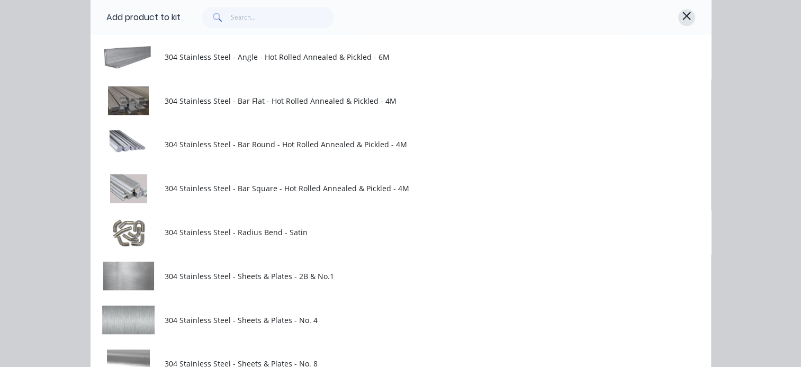
click at [685, 13] on icon "button" at bounding box center [687, 16] width 10 height 13
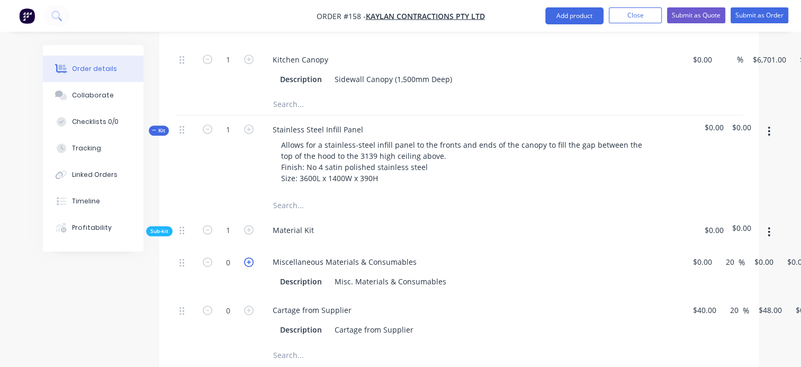
click at [244, 267] on icon "button" at bounding box center [249, 262] width 10 height 10
type input "1"
click at [694, 269] on input at bounding box center [704, 261] width 24 height 15
type input "$30.00"
type input "$36.00"
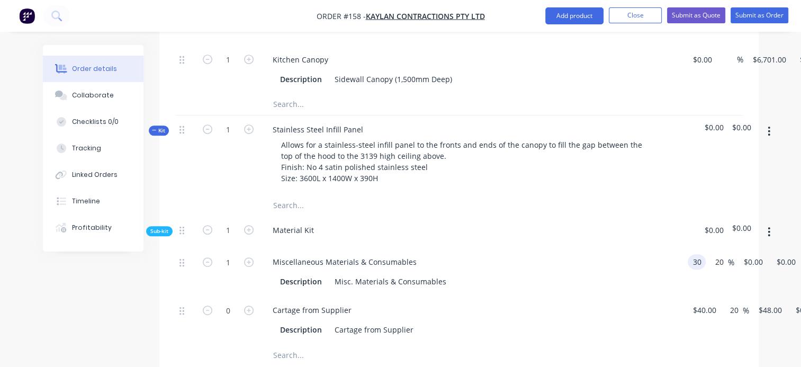
type input "$36.00"
drag, startPoint x: 441, startPoint y: 308, endPoint x: 462, endPoint y: 299, distance: 22.7
click at [442, 308] on div "Cartage from Supplier Description Cartage from Supplier" at bounding box center [471, 320] width 423 height 48
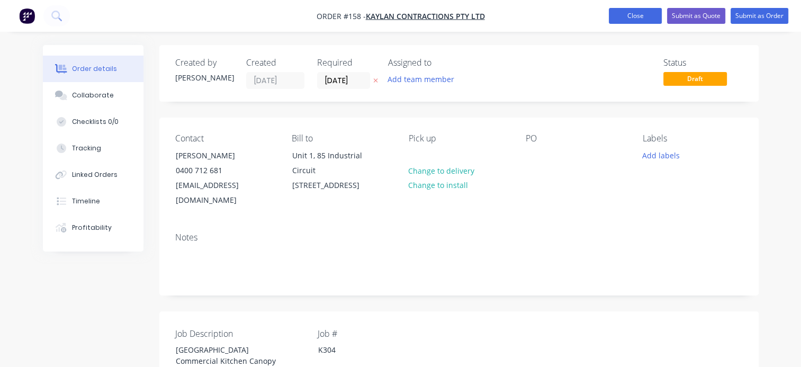
click at [625, 13] on button "Close" at bounding box center [635, 16] width 53 height 16
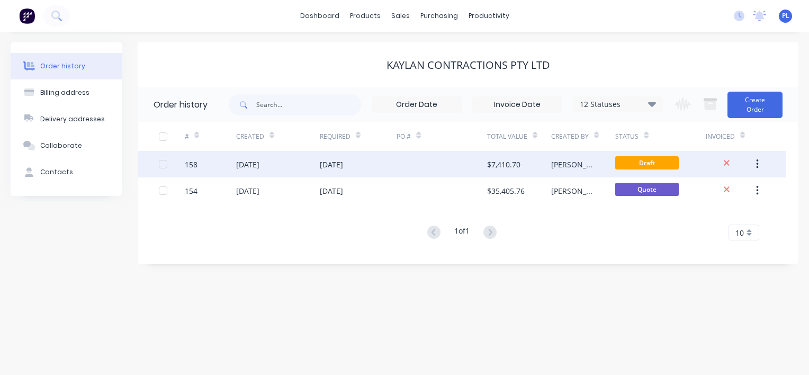
click at [191, 163] on div "158" at bounding box center [191, 164] width 13 height 11
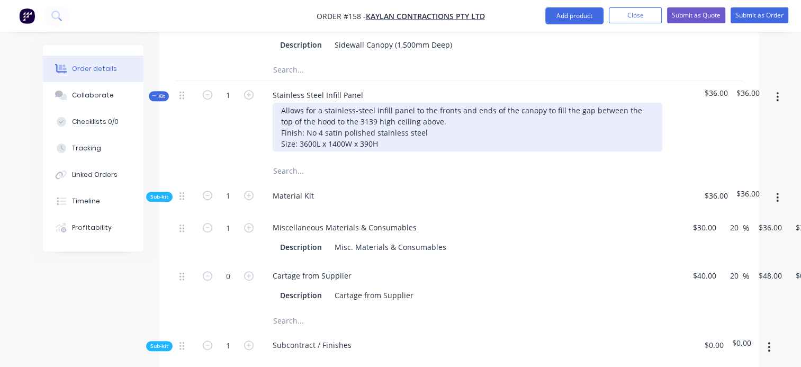
scroll to position [635, 0]
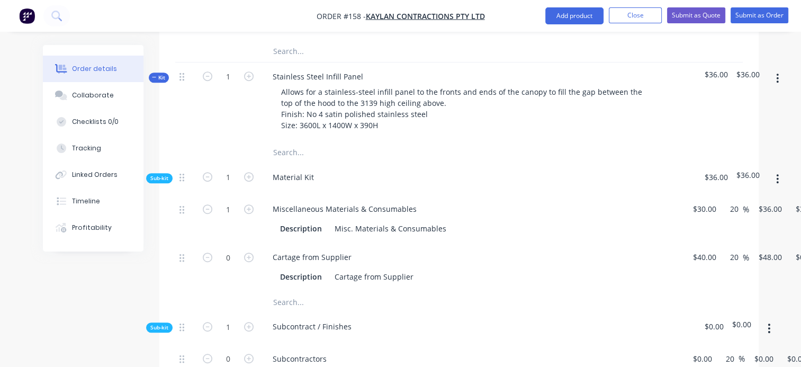
click at [776, 185] on icon "button" at bounding box center [777, 179] width 3 height 12
click at [721, 212] on div "Add product to kit" at bounding box center [740, 206] width 82 height 15
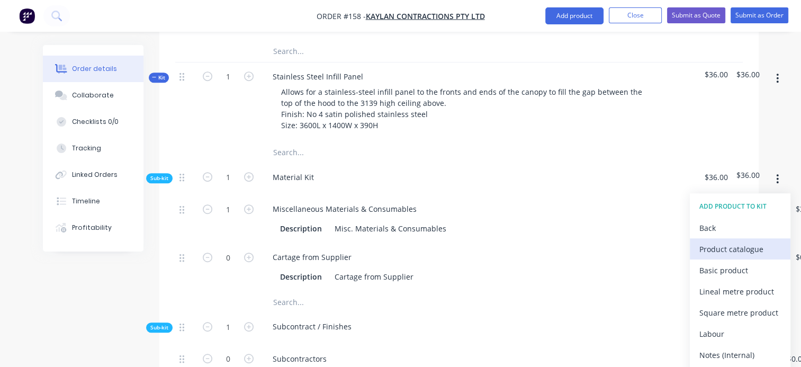
click at [707, 257] on div "Product catalogue" at bounding box center [740, 248] width 82 height 15
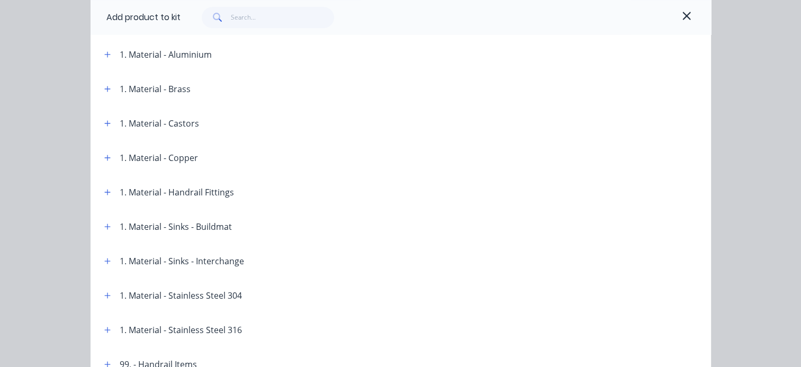
scroll to position [476, 0]
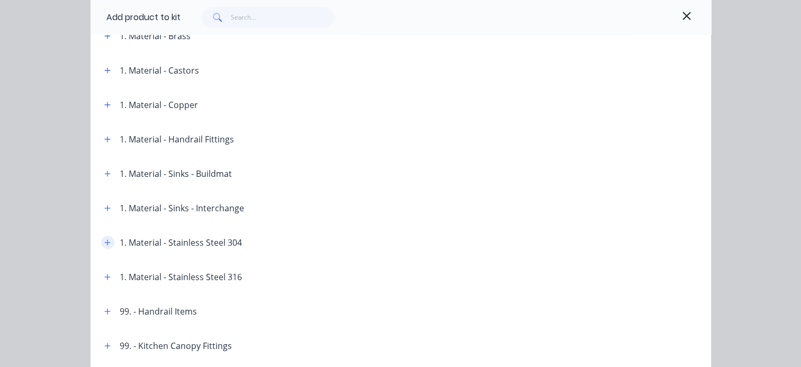
click at [105, 241] on icon "button" at bounding box center [107, 242] width 6 height 7
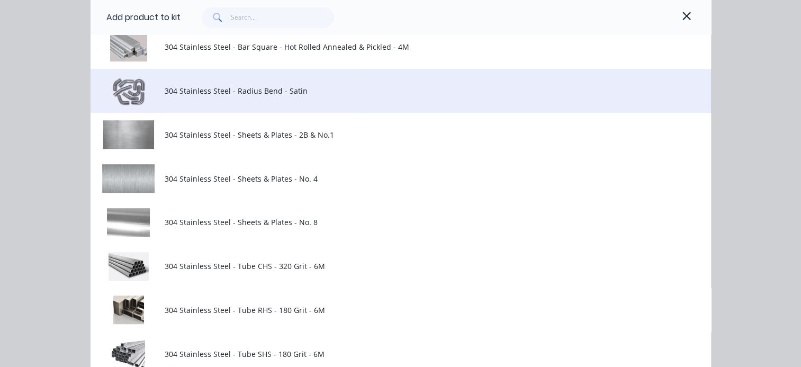
scroll to position [847, 0]
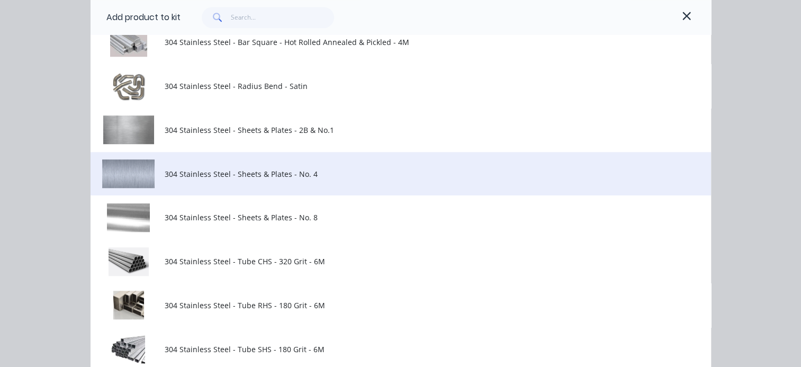
click at [183, 173] on span "304 Stainless Steel - Sheets & Plates - No. 4" at bounding box center [383, 173] width 437 height 11
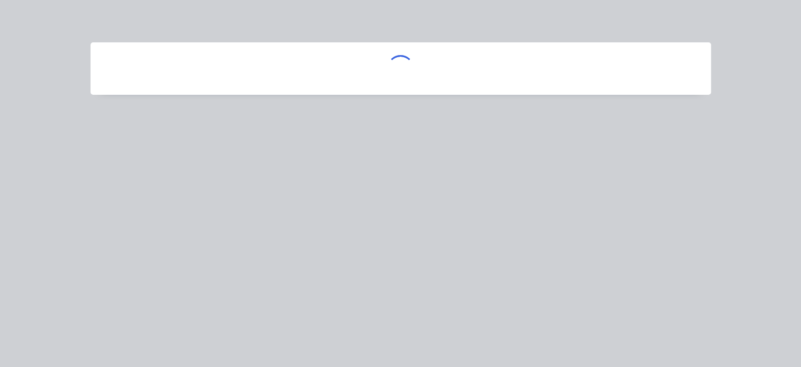
scroll to position [0, 0]
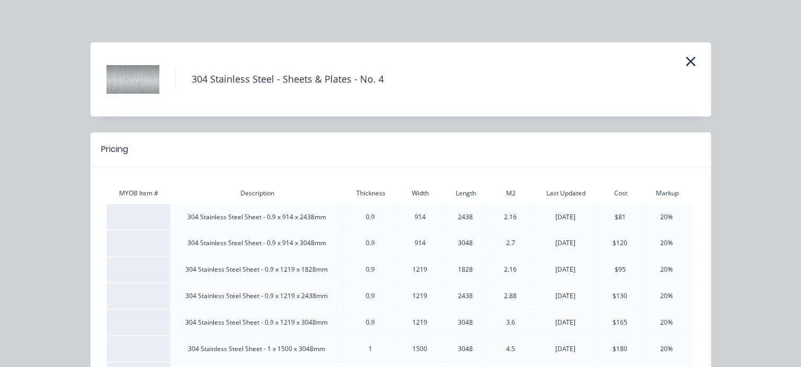
click at [620, 241] on div "$120" at bounding box center [620, 243] width 44 height 10
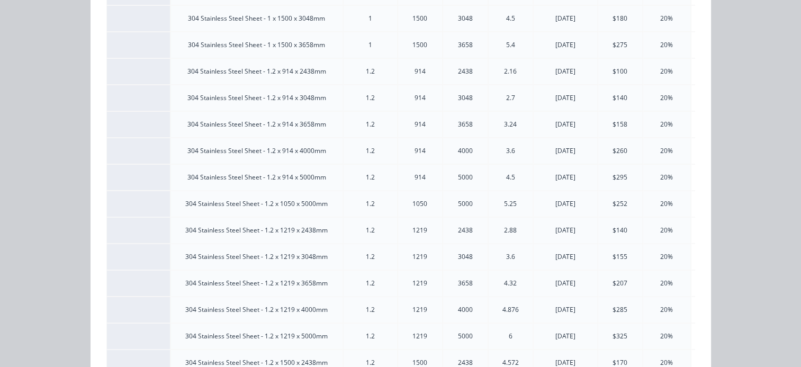
scroll to position [318, 0]
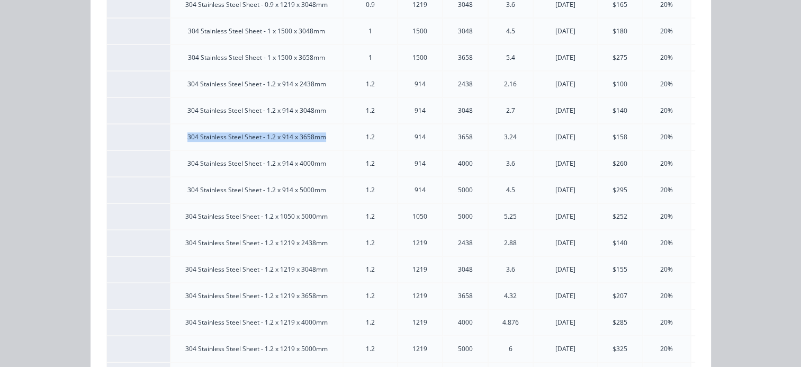
drag, startPoint x: 182, startPoint y: 133, endPoint x: 318, endPoint y: 138, distance: 136.1
click at [318, 138] on div "304 Stainless Steel Sheet - 1.2 x 914 x 3658mm" at bounding box center [256, 137] width 171 height 10
drag, startPoint x: 318, startPoint y: 138, endPoint x: 313, endPoint y: 133, distance: 7.1
copy div "304 Stainless Steel Sheet - 1.2 x 914 x 3658mm"
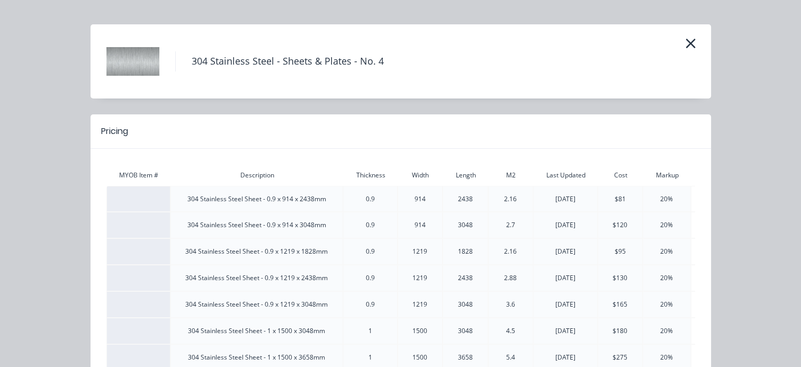
scroll to position [0, 0]
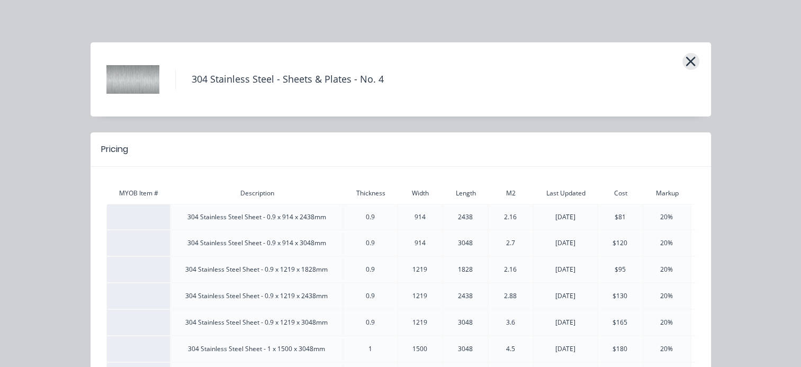
click at [689, 61] on icon "button" at bounding box center [690, 61] width 11 height 15
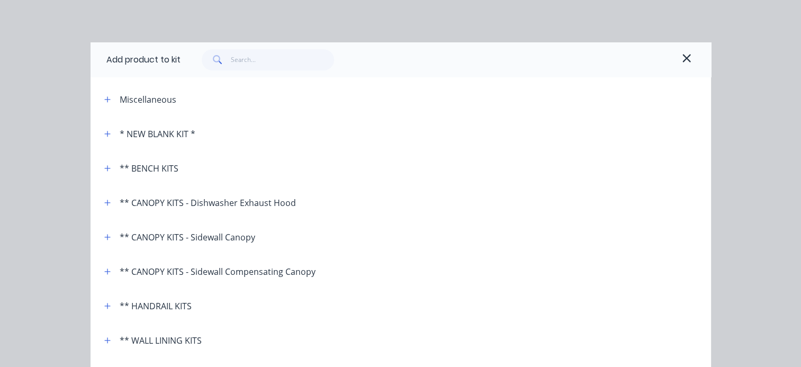
scroll to position [701, 0]
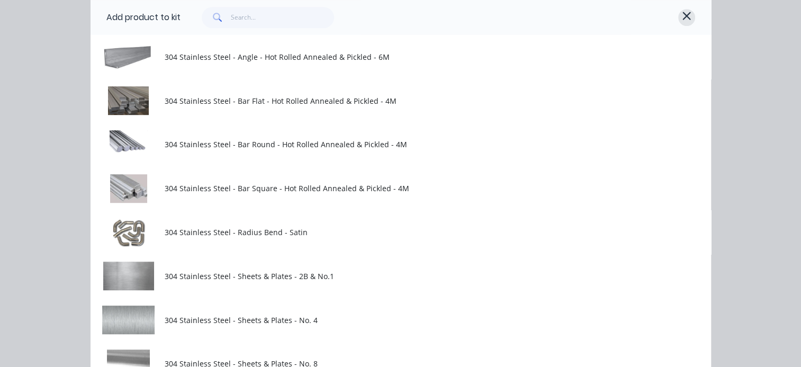
click at [682, 17] on icon "button" at bounding box center [687, 16] width 10 height 13
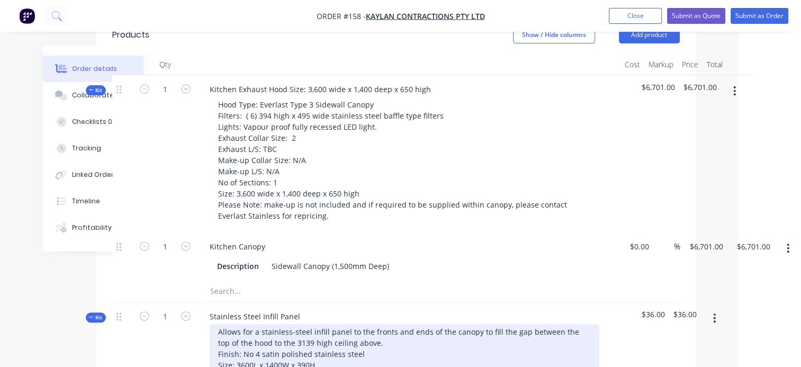
scroll to position [370, 63]
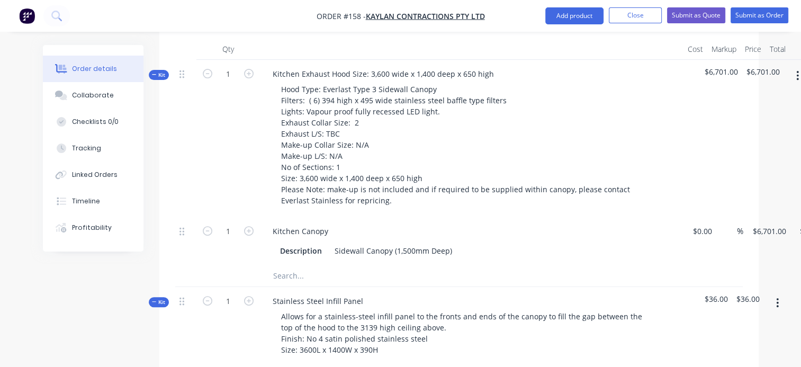
scroll to position [476, 0]
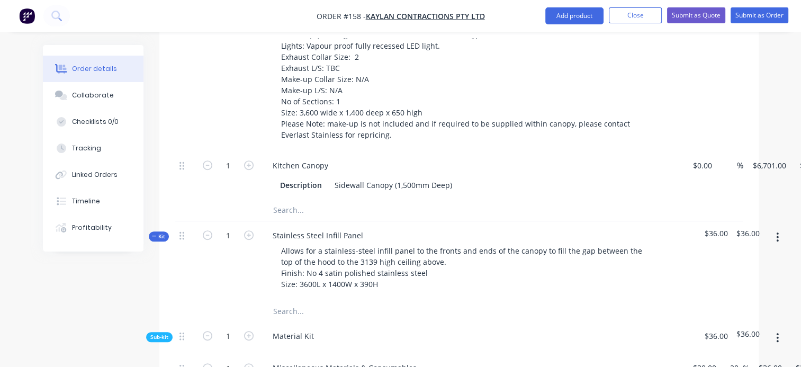
click at [775, 246] on button "button" at bounding box center [777, 237] width 25 height 19
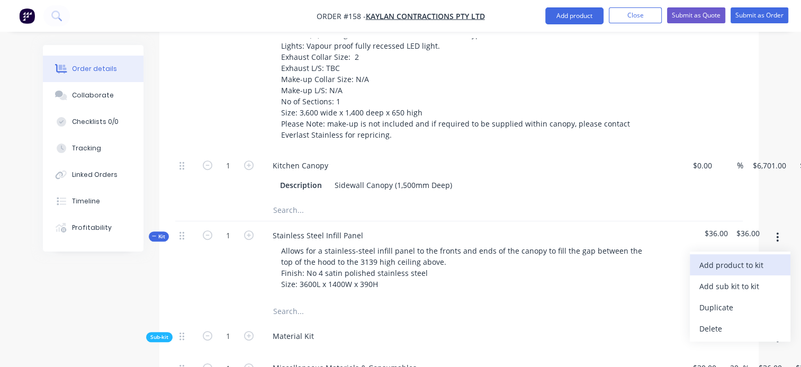
click at [715, 273] on div "Add product to kit" at bounding box center [740, 264] width 82 height 15
